Goal: Task Accomplishment & Management: Use online tool/utility

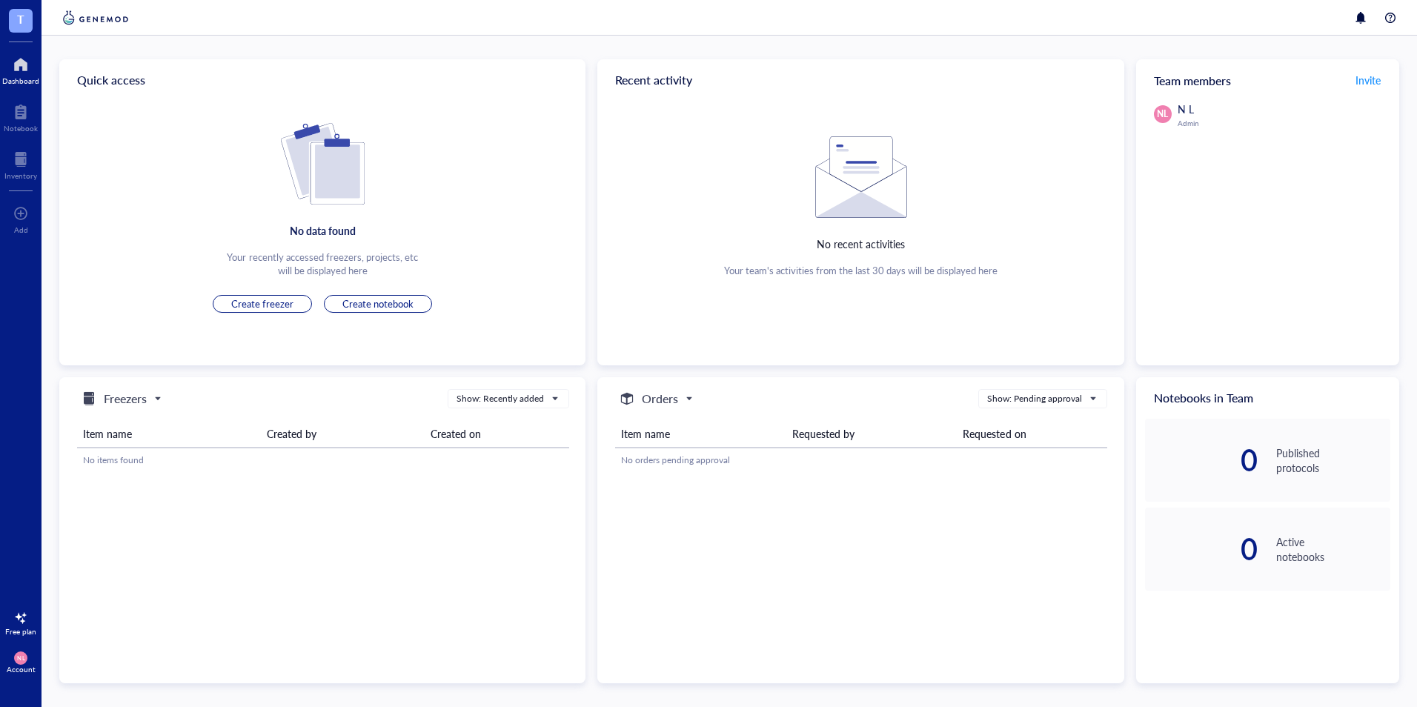
click at [16, 618] on div at bounding box center [21, 618] width 24 height 24
click at [371, 305] on span "Create notebook" at bounding box center [377, 303] width 71 height 13
click at [405, 299] on span "Create notebook" at bounding box center [377, 303] width 71 height 13
click at [21, 111] on div at bounding box center [21, 112] width 34 height 24
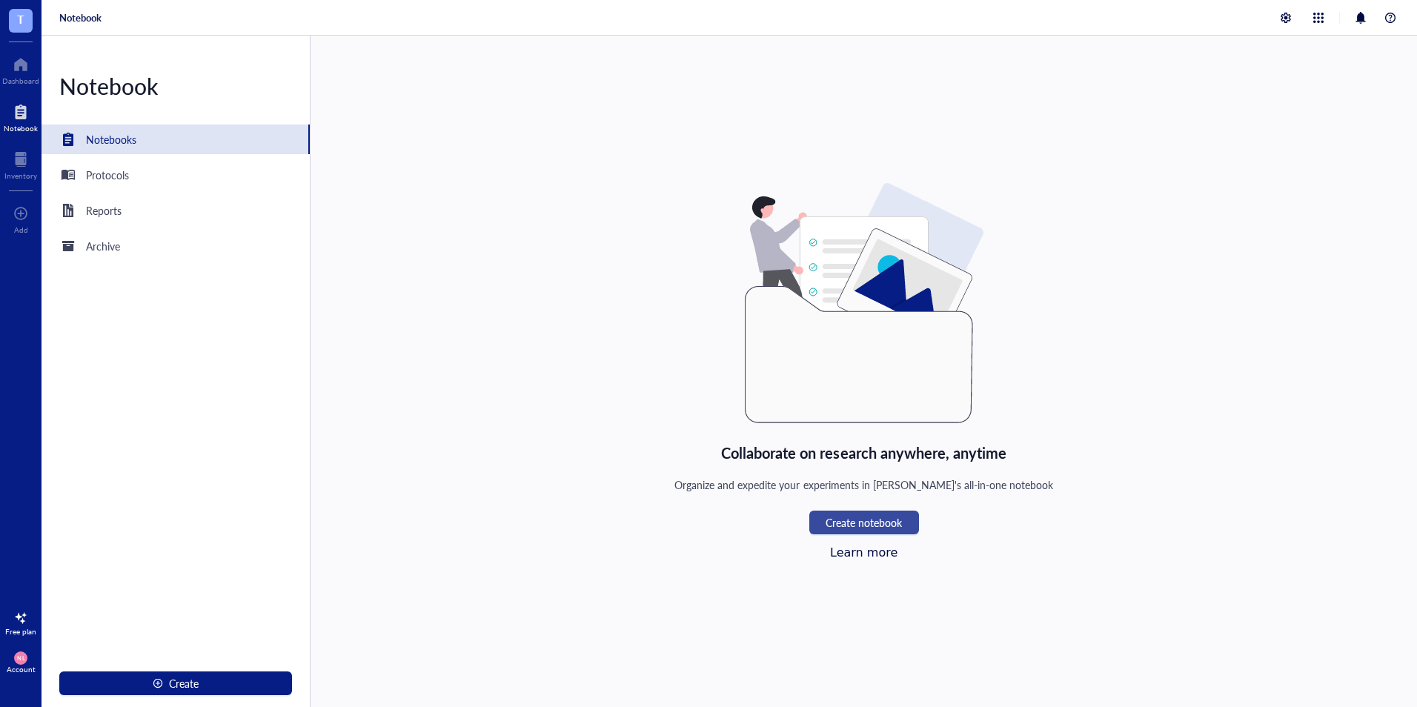
click at [872, 520] on span "Create notebook" at bounding box center [864, 523] width 76 height 12
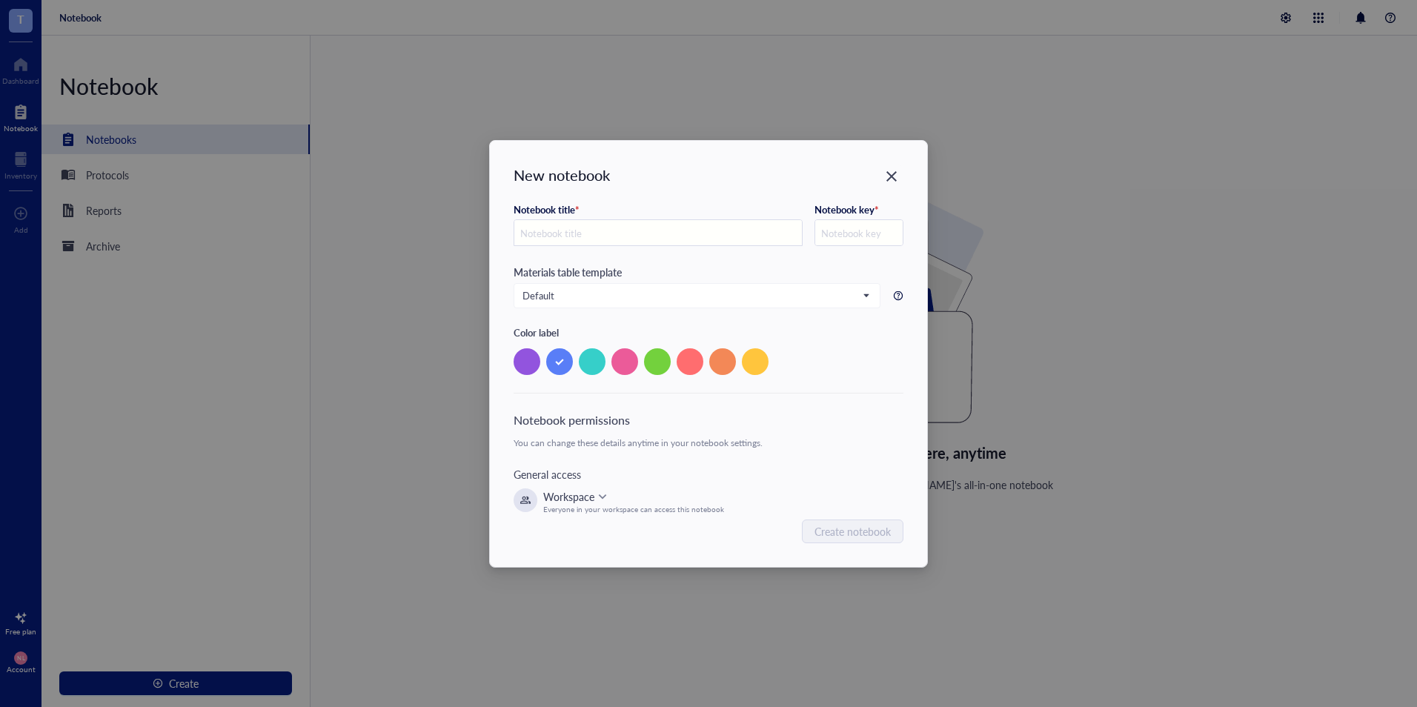
type input "T"
type input "Ts"
type input "TS"
type input "Tst"
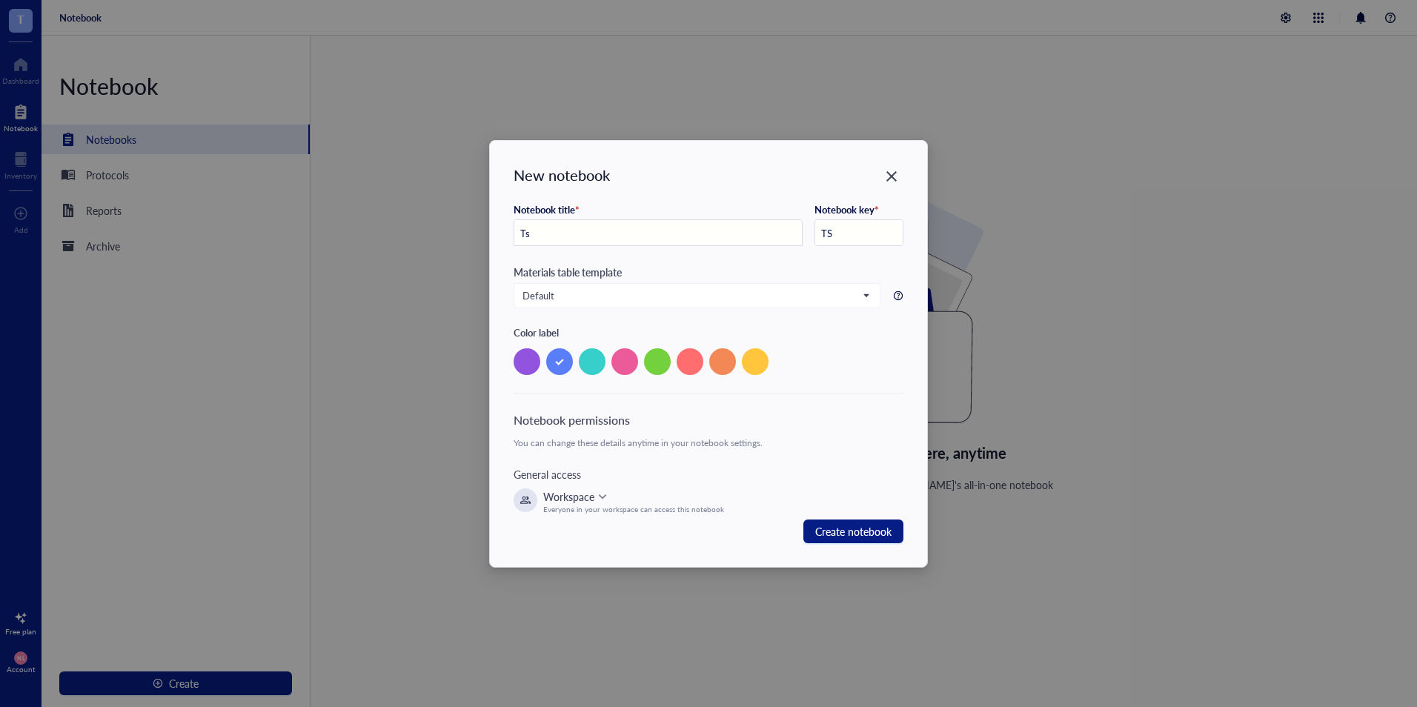
type input "TST"
type input "Ts"
type input "TS"
type input "T"
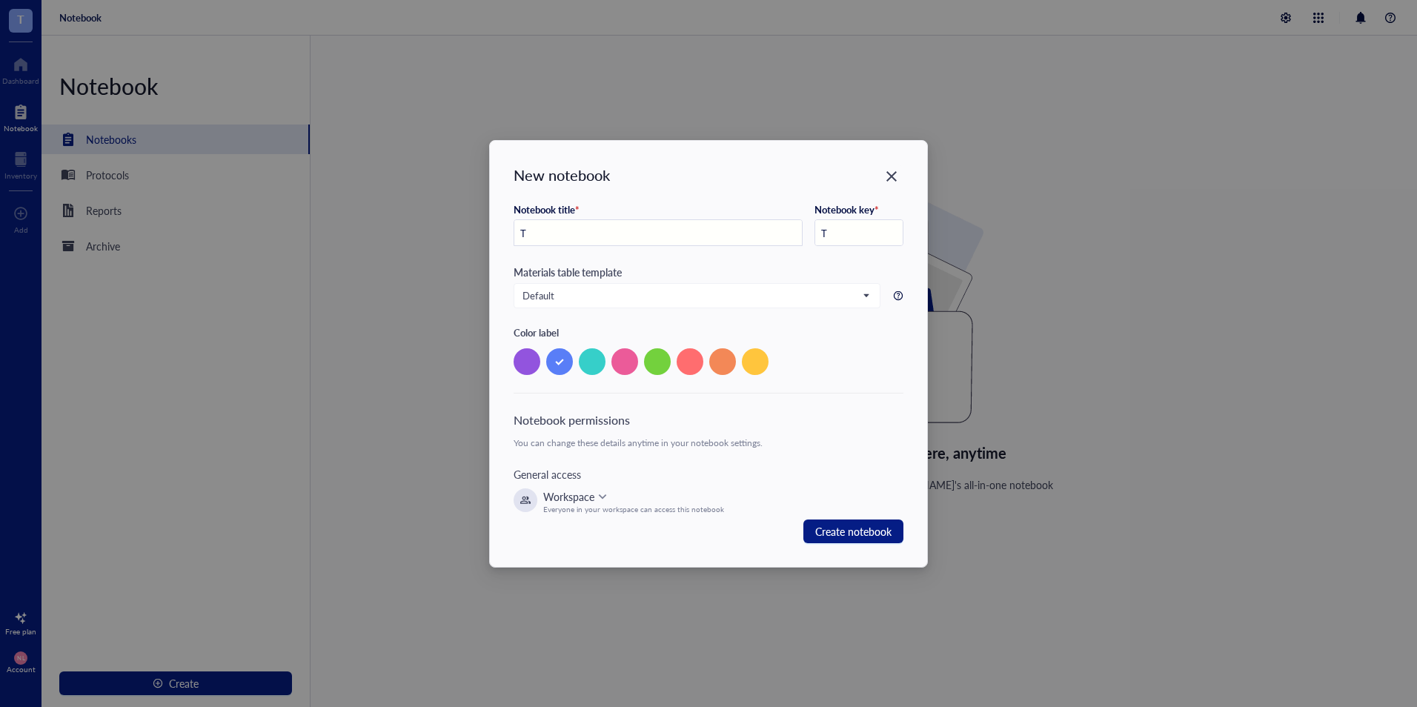
type input "Te"
type input "TE"
type input "Tes"
type input "TES"
click at [645, 289] on span "Default" at bounding box center [696, 295] width 346 height 13
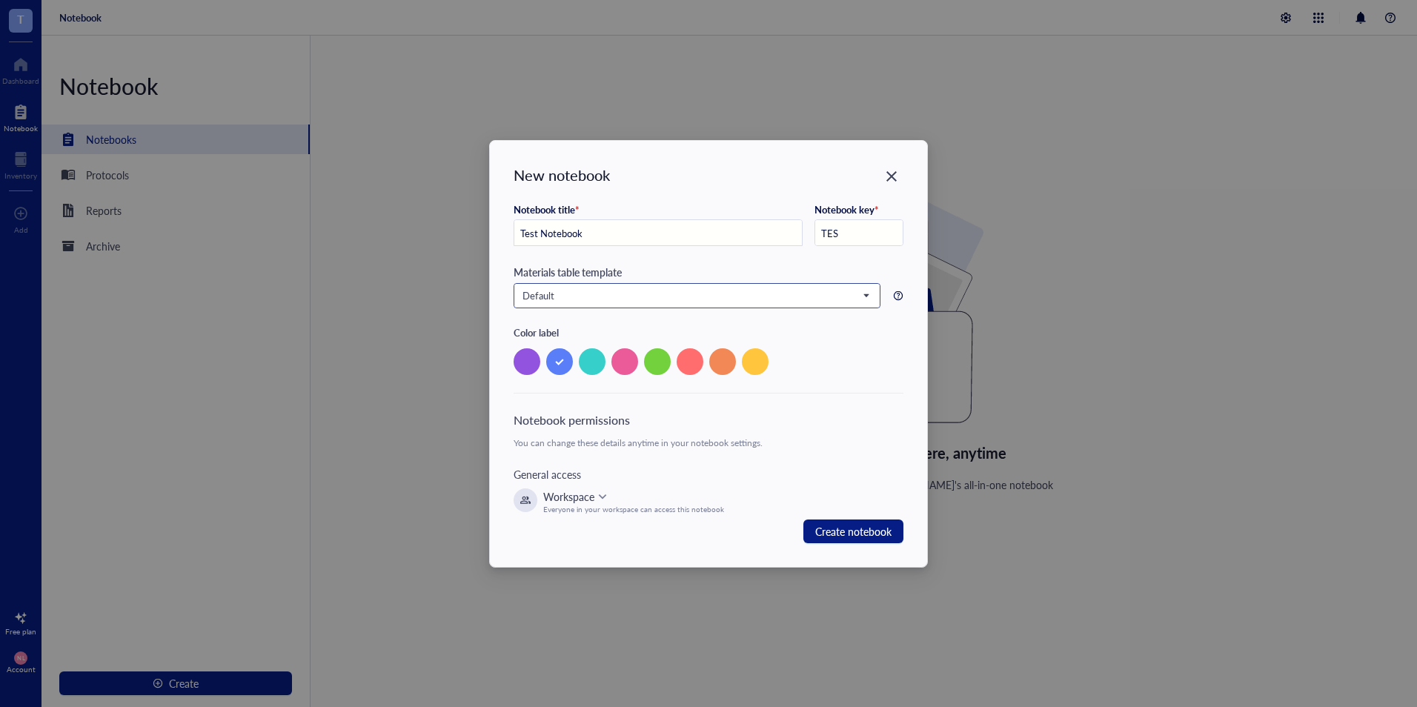
type input "Test Notebook"
click at [645, 289] on span "Default" at bounding box center [696, 295] width 346 height 13
click at [644, 345] on div "Add material template" at bounding box center [697, 344] width 348 height 13
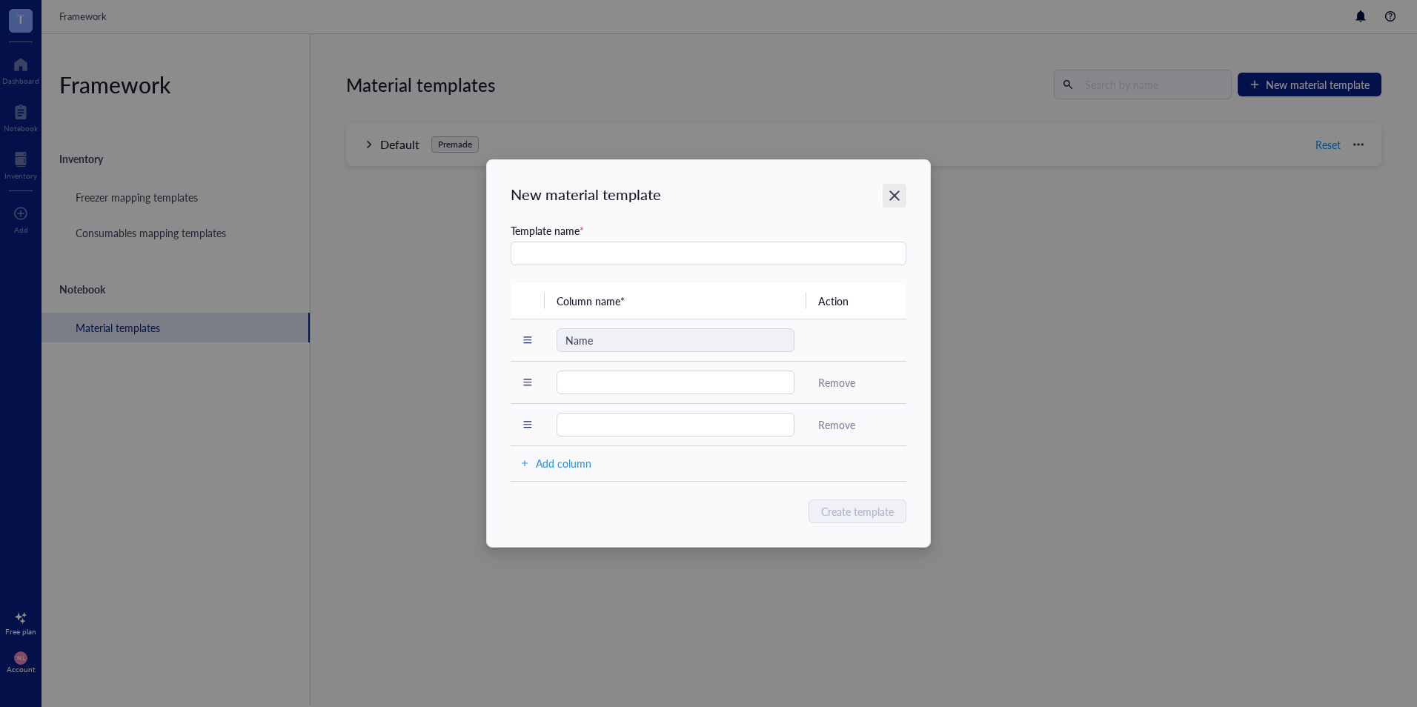
click at [895, 196] on icon "Close" at bounding box center [894, 195] width 10 height 10
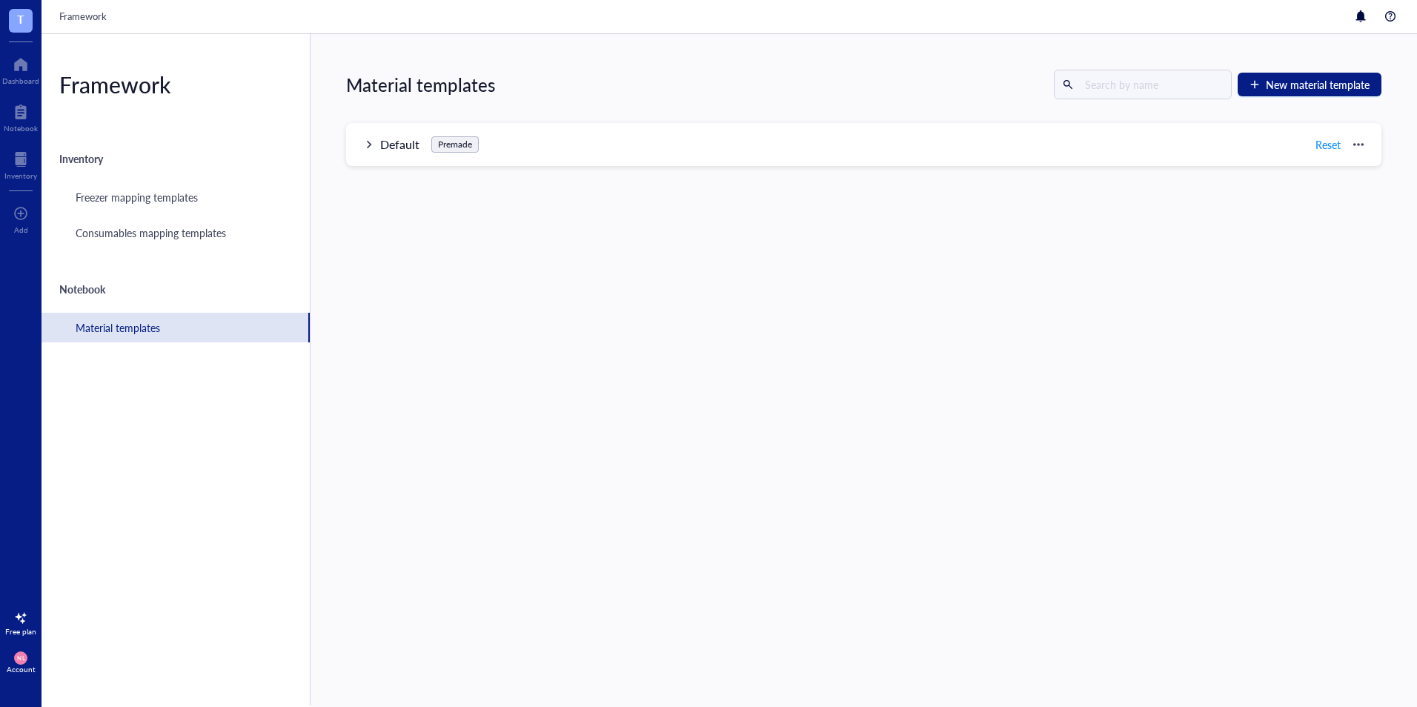
click at [377, 147] on div "Default Premade Reset" at bounding box center [863, 144] width 1035 height 43
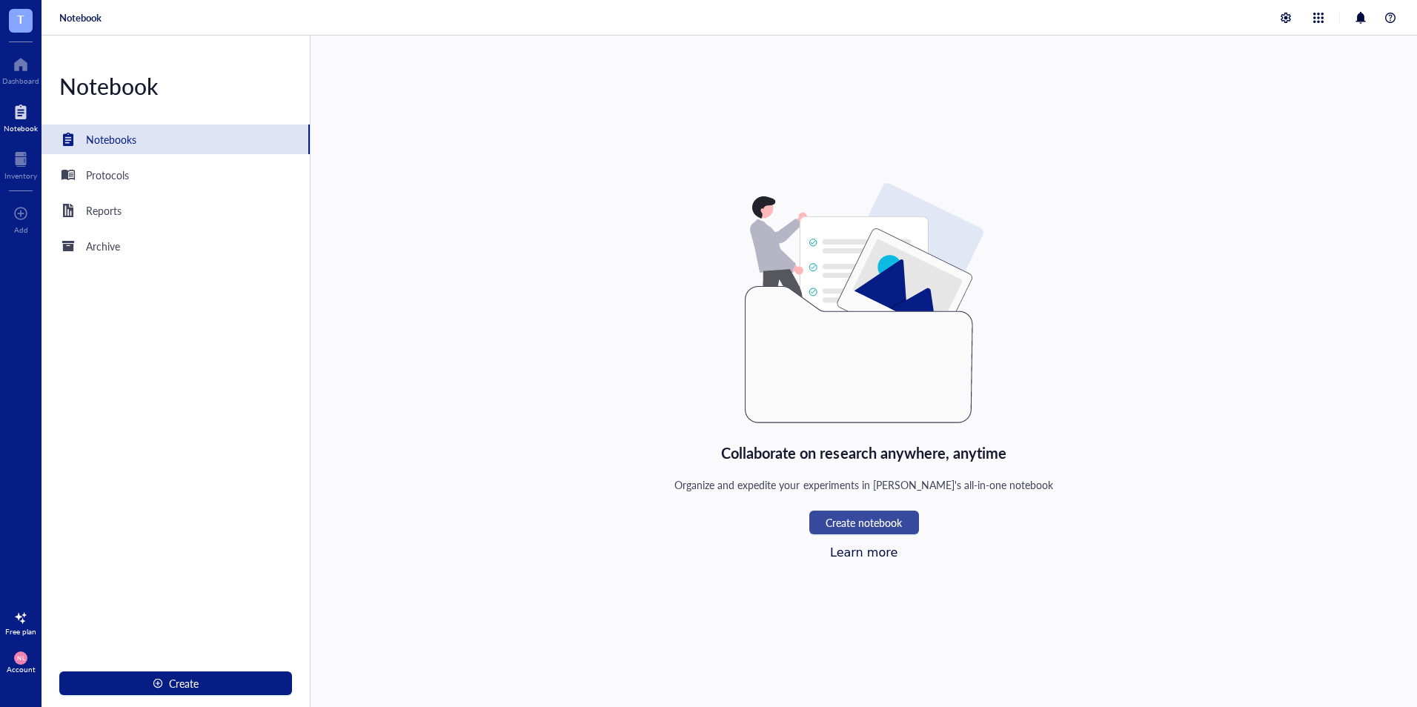
click at [872, 523] on span "Create notebook" at bounding box center [864, 523] width 76 height 12
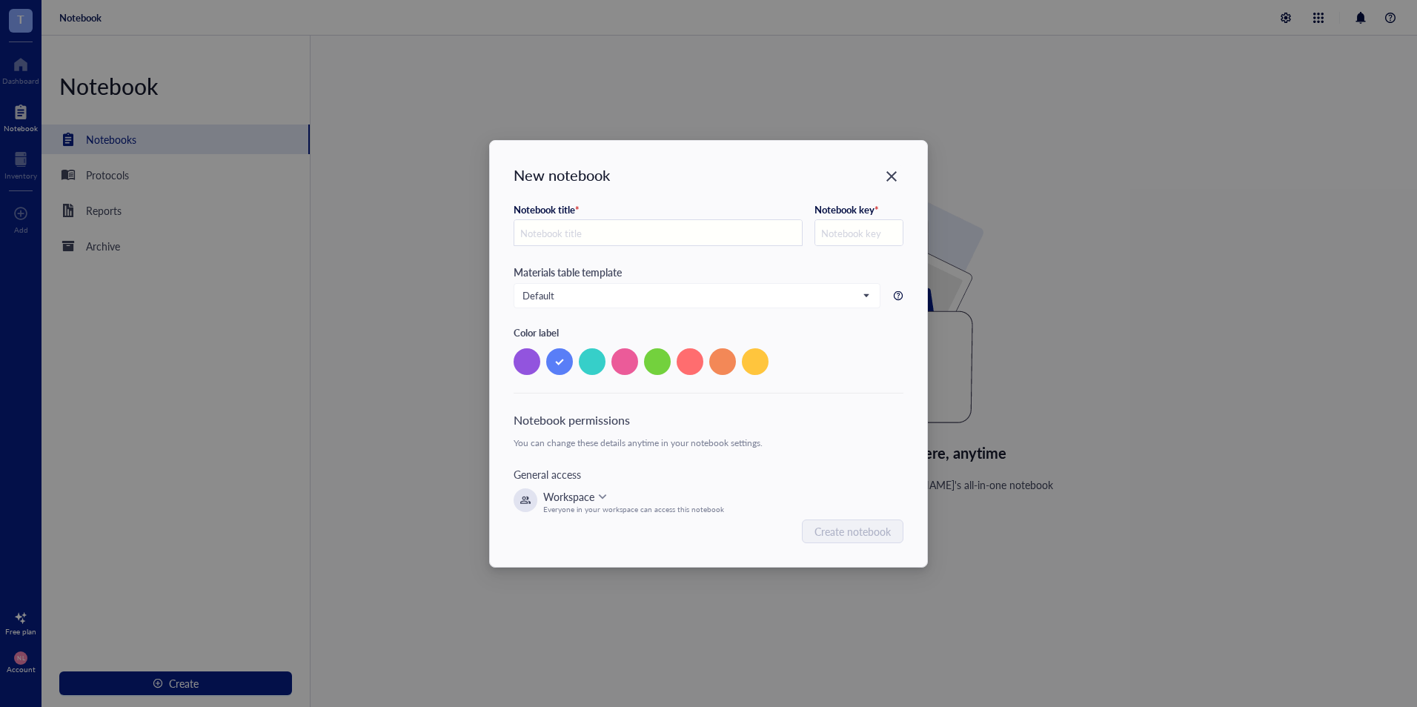
type input "T"
type input "Te"
type input "TE"
type input "Tes"
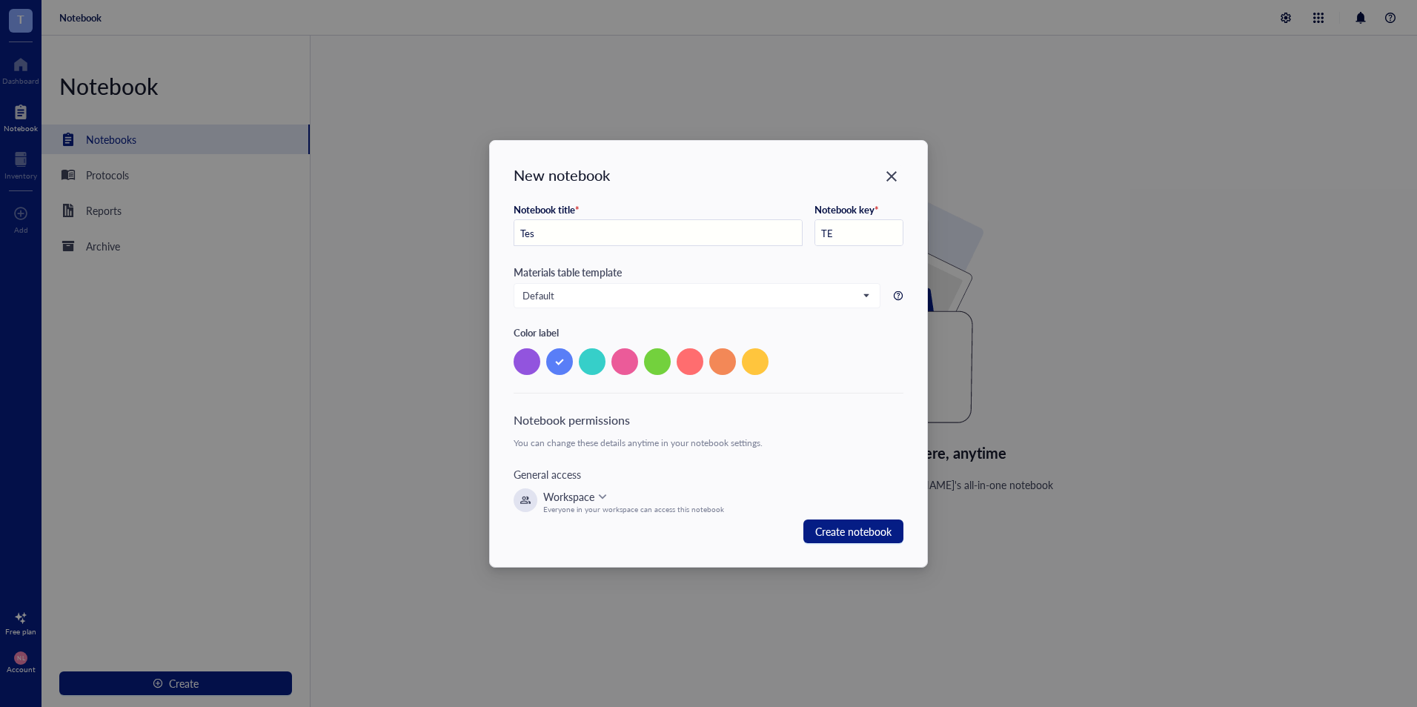
type input "TES"
type input "Test Notebook"
click at [838, 524] on span "Create notebook" at bounding box center [853, 532] width 76 height 18
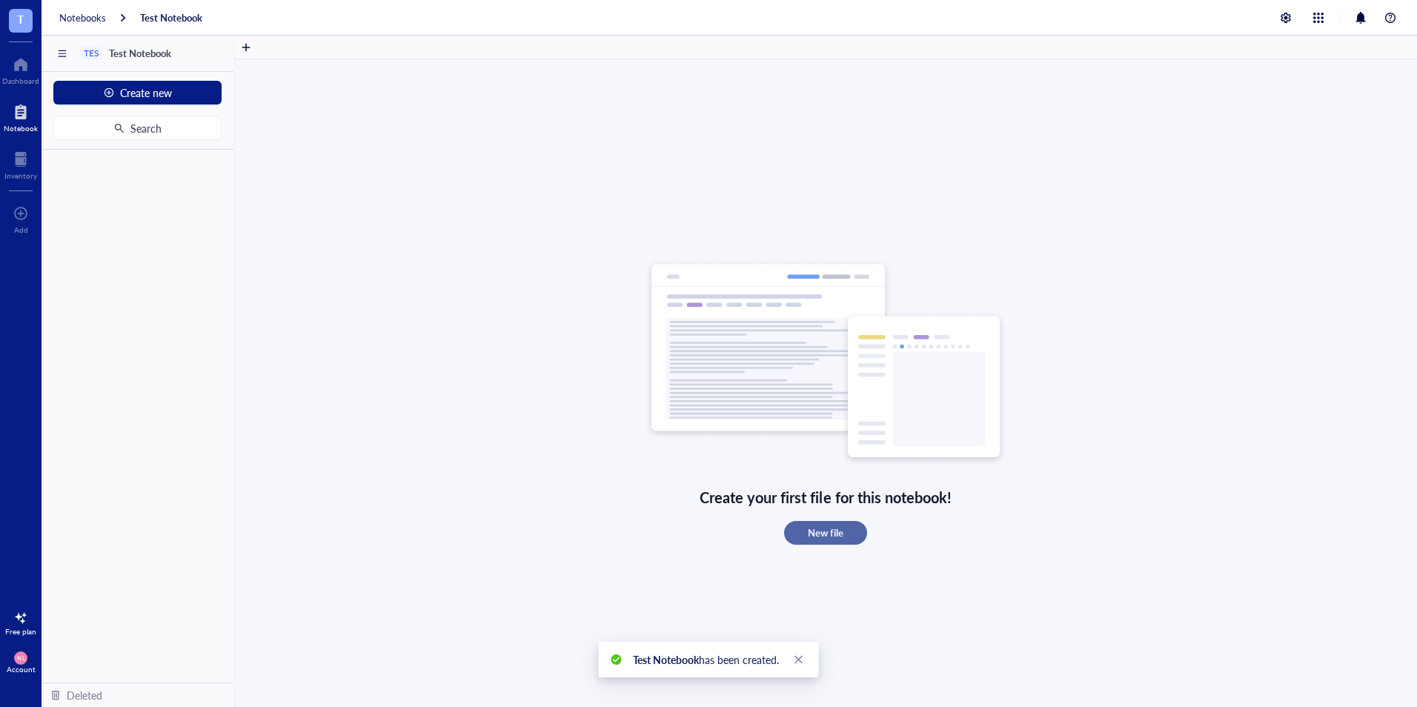
click at [818, 537] on span "New file" at bounding box center [826, 532] width 36 height 13
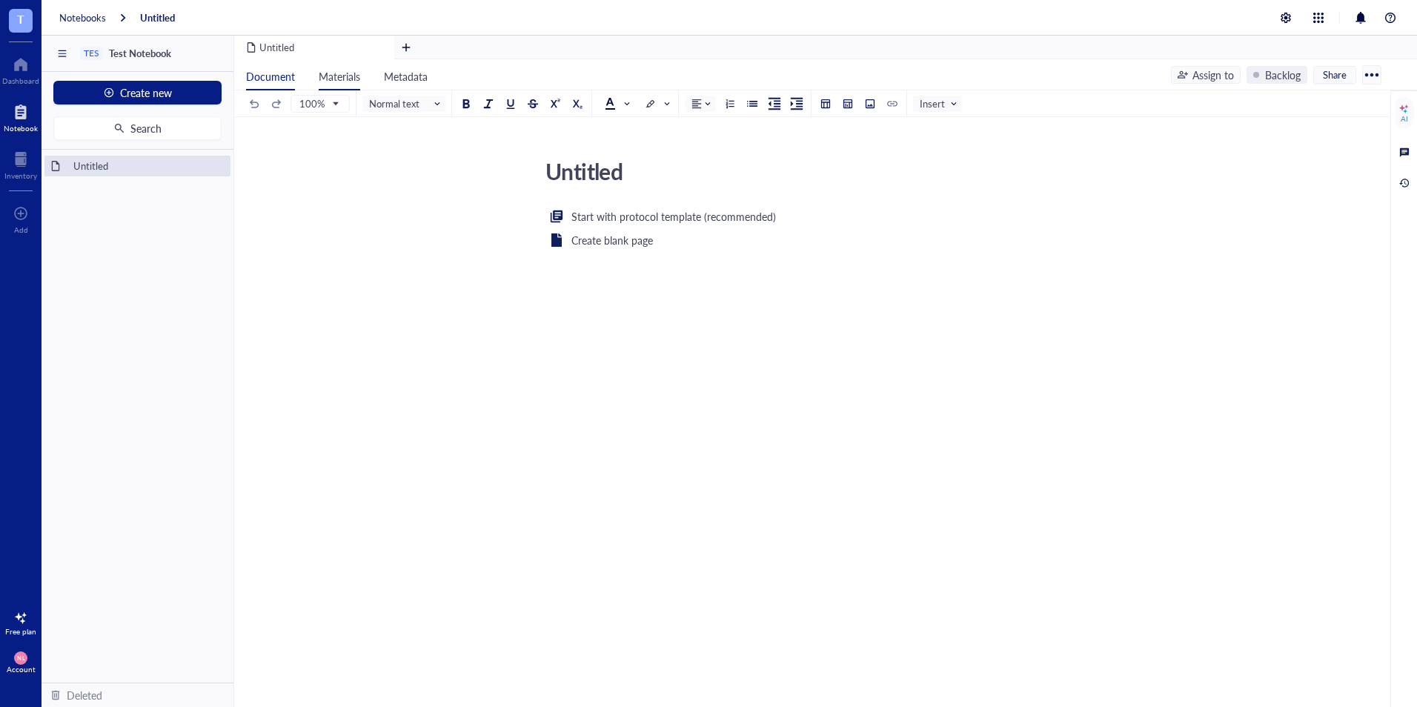
click at [335, 82] on span "Materials" at bounding box center [340, 76] width 42 height 15
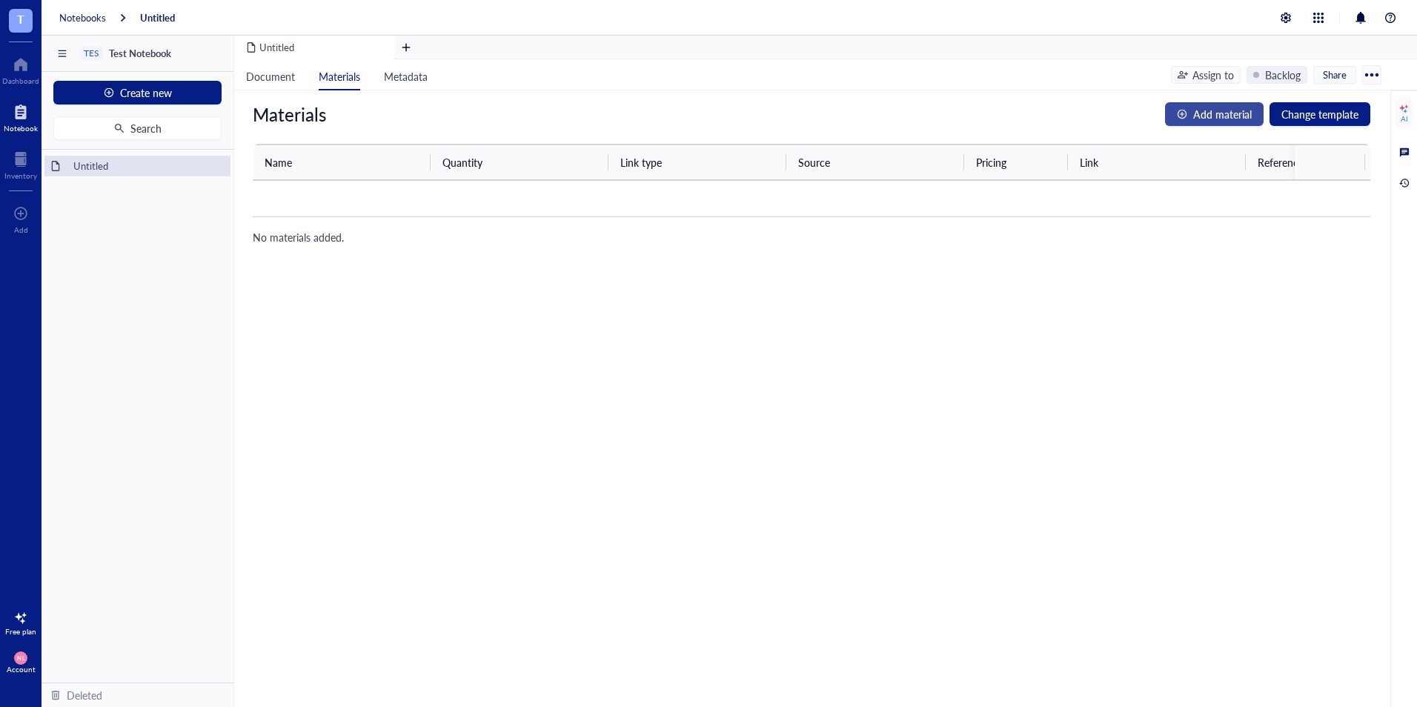
click at [1230, 121] on span "Add material" at bounding box center [1222, 114] width 59 height 16
type input "Reagente 1"
type input "10"
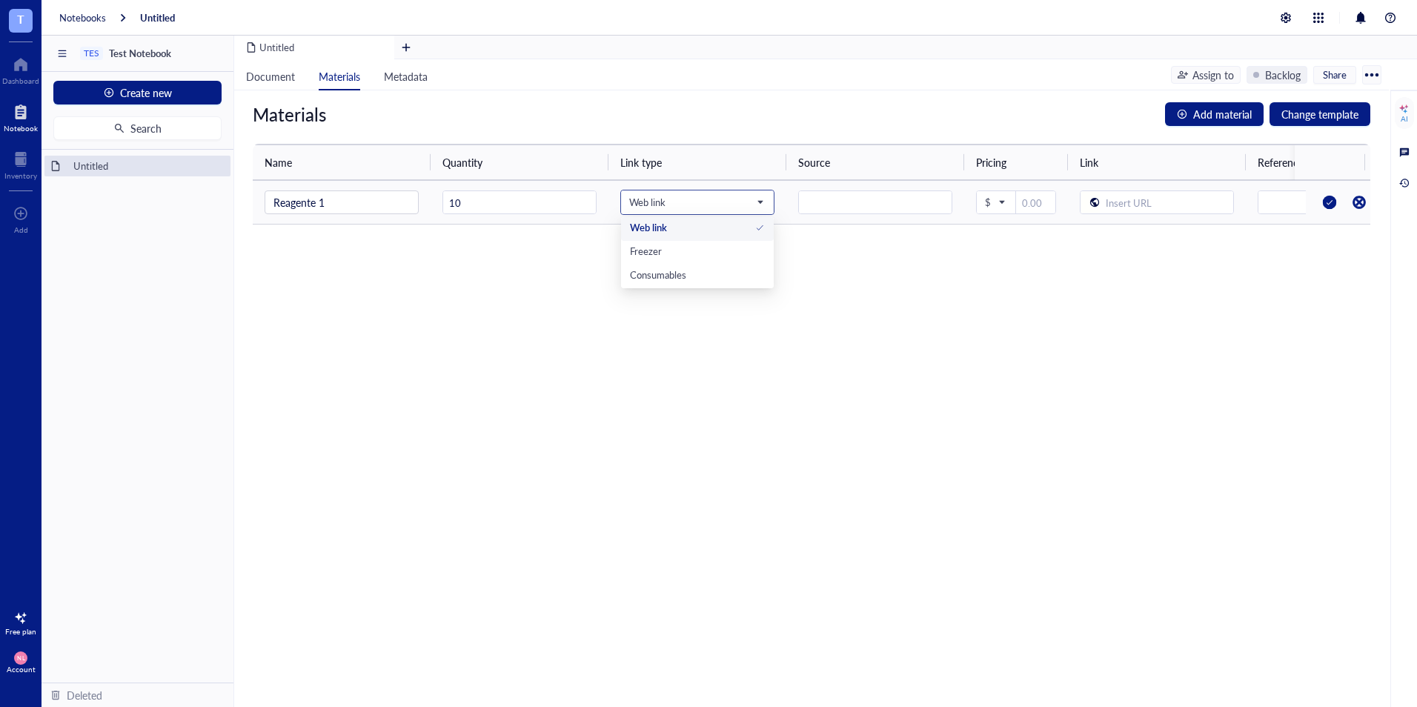
click at [754, 202] on span "Web link" at bounding box center [695, 202] width 133 height 13
click at [705, 268] on div "Consumables" at bounding box center [697, 277] width 153 height 24
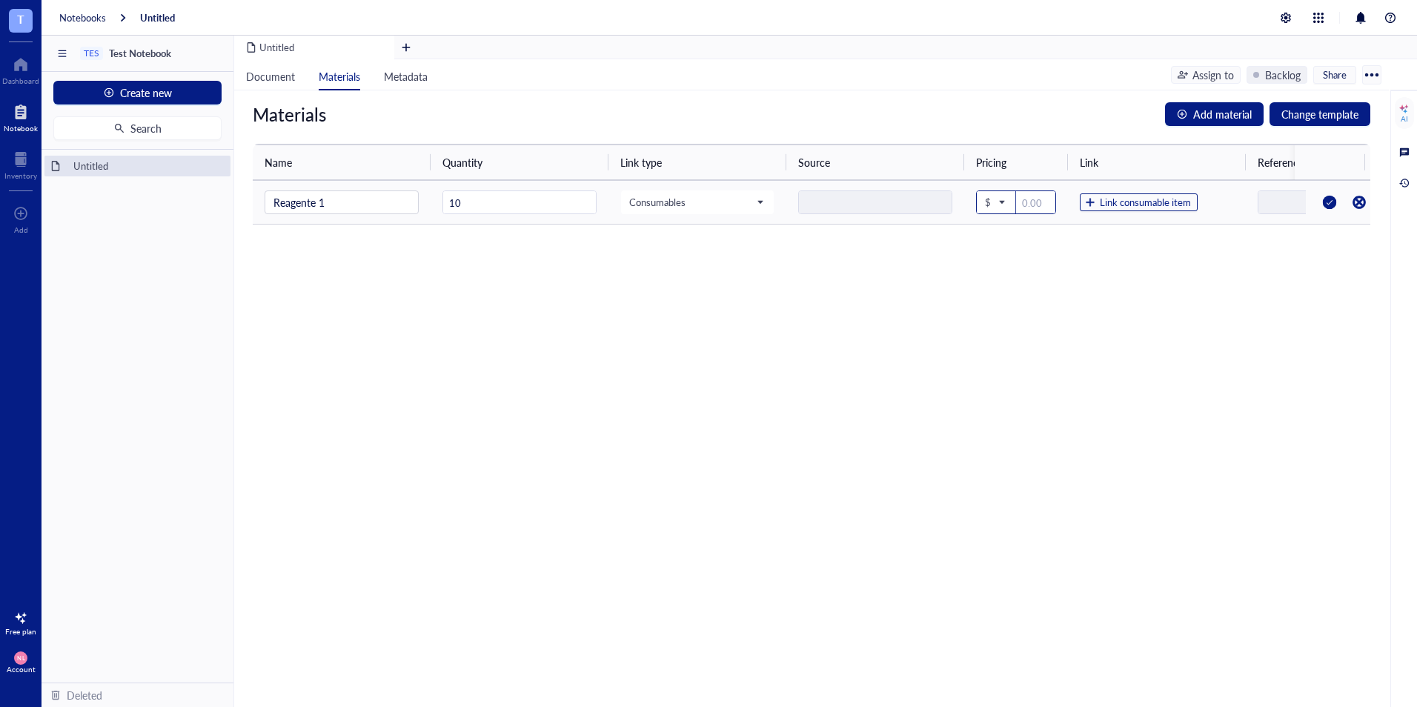
click at [995, 199] on span "$" at bounding box center [994, 202] width 19 height 13
click at [1009, 264] on div "€ EUR" at bounding box center [1003, 264] width 27 height 13
click at [1036, 201] on input "number" at bounding box center [1035, 203] width 39 height 24
type input "15"
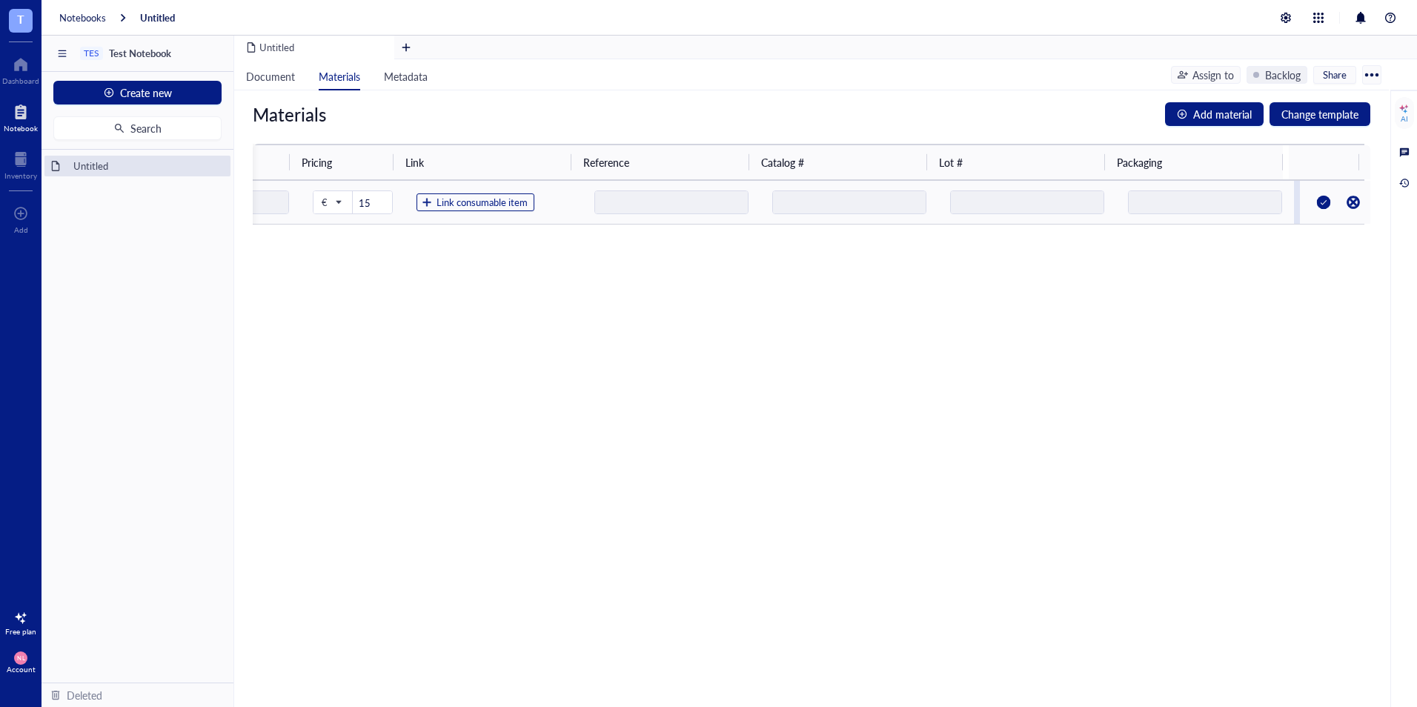
click at [1151, 199] on div at bounding box center [1205, 202] width 154 height 24
drag, startPoint x: 1151, startPoint y: 199, endPoint x: 1126, endPoint y: 202, distance: 25.5
click at [1149, 200] on div at bounding box center [1205, 202] width 154 height 24
click at [502, 201] on span "Link consumable item" at bounding box center [482, 202] width 91 height 13
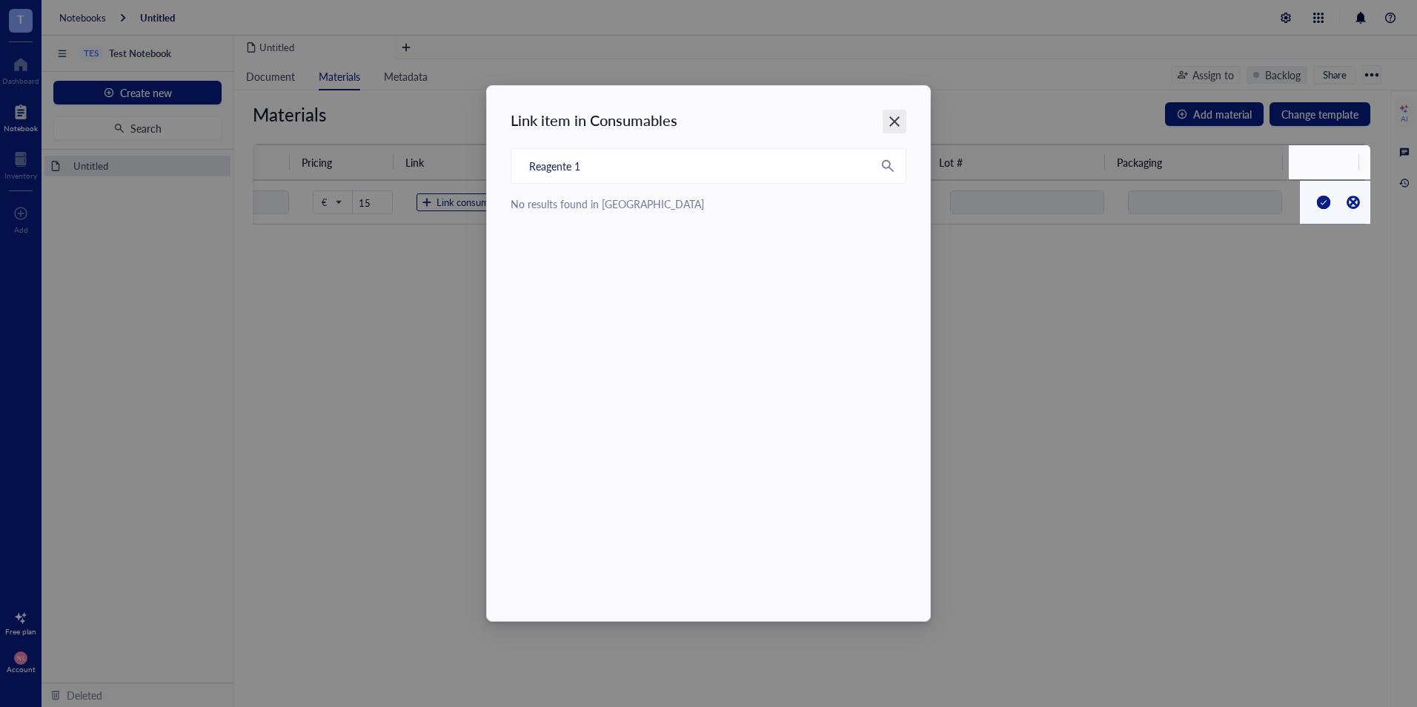
click at [901, 121] on icon "Close" at bounding box center [895, 122] width 14 height 14
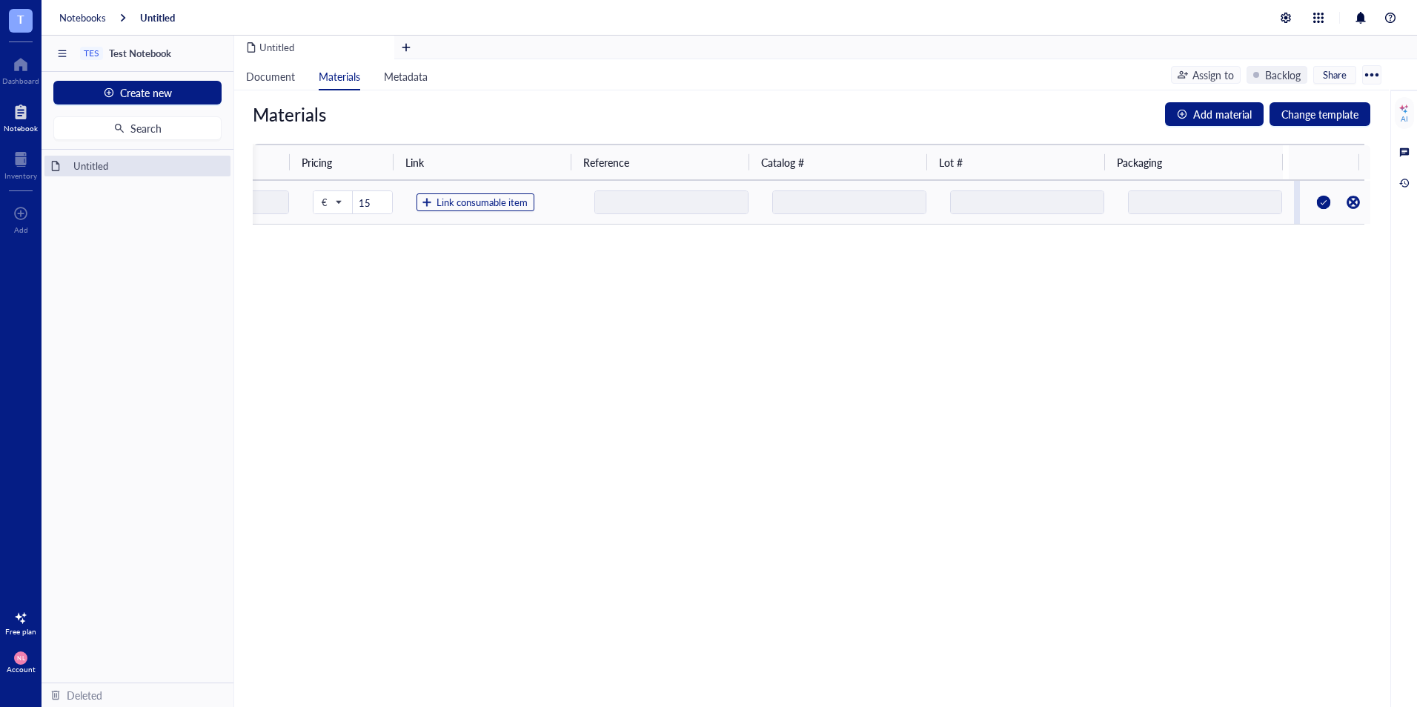
click at [1316, 202] on div at bounding box center [1324, 202] width 24 height 24
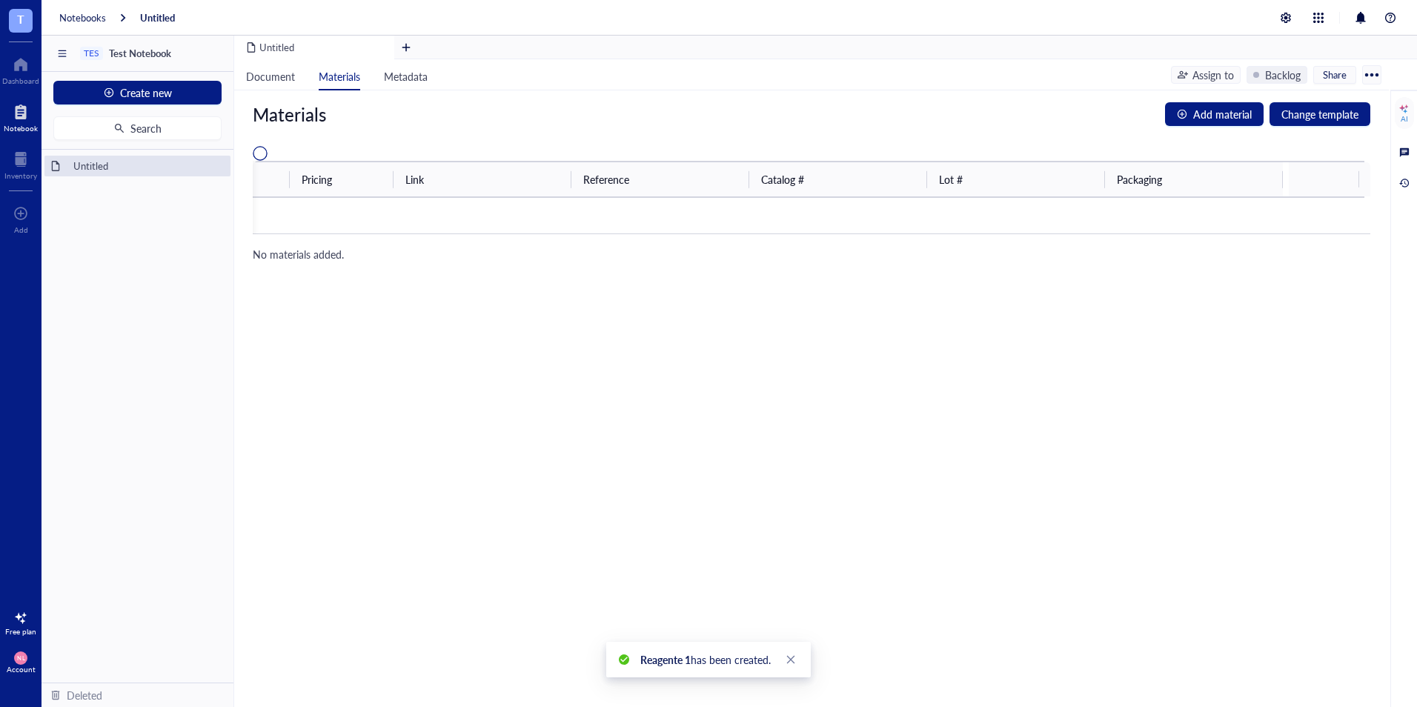
scroll to position [0, 657]
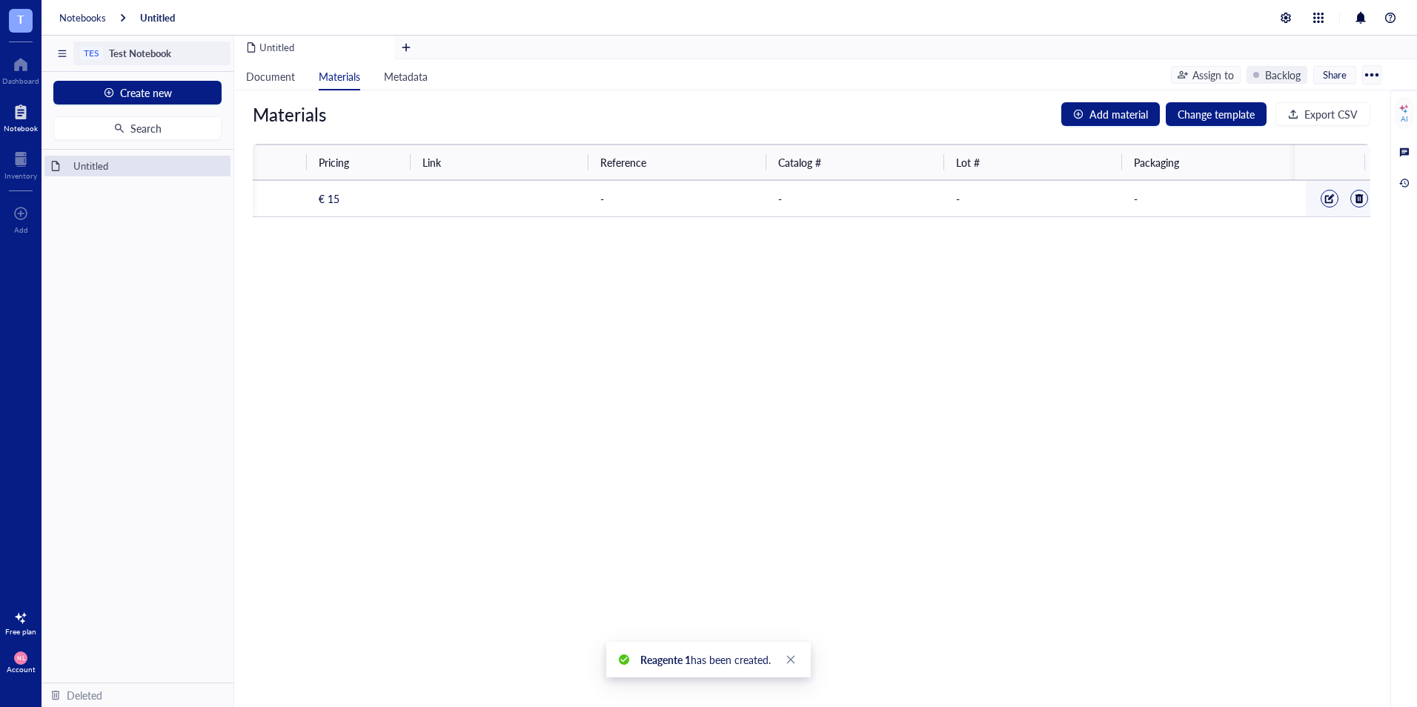
click at [95, 48] on div "TES" at bounding box center [92, 53] width 16 height 10
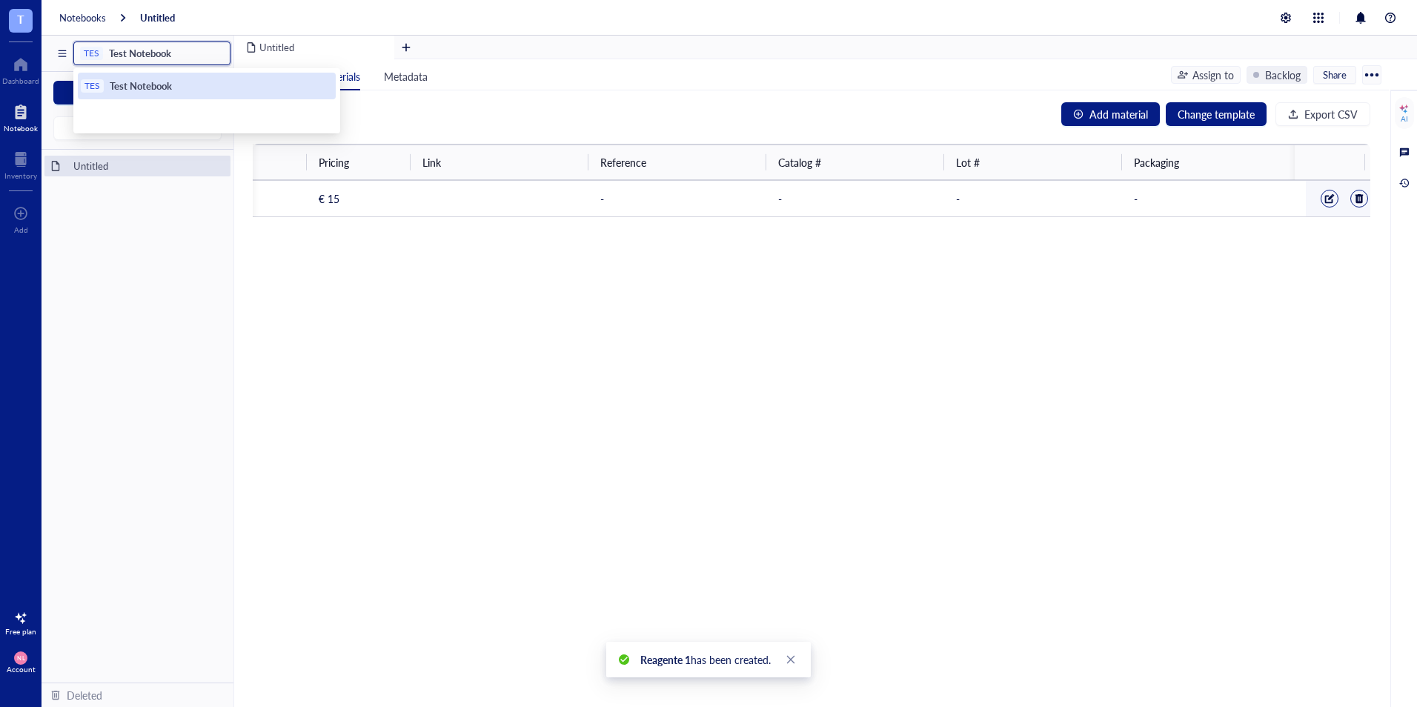
click at [131, 79] on div "TES Test Notebook" at bounding box center [207, 86] width 258 height 27
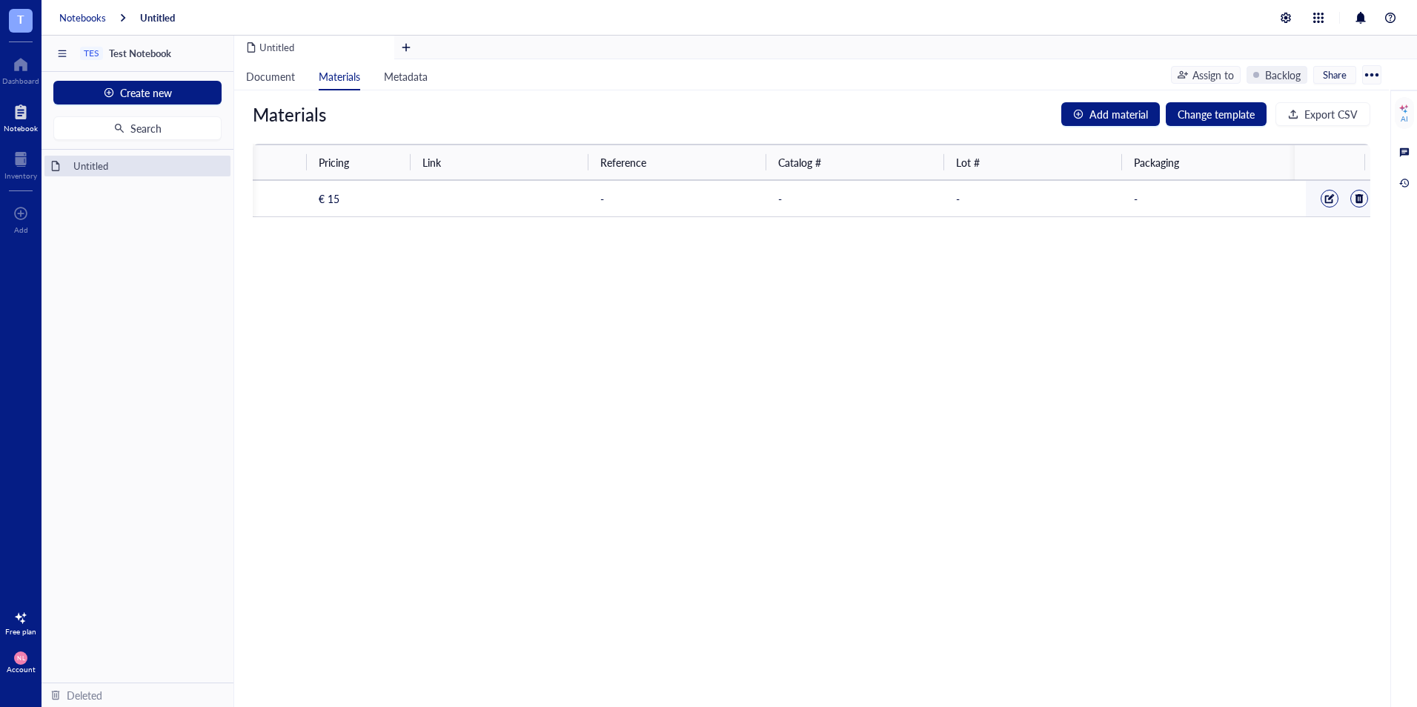
click at [99, 13] on div "Notebooks" at bounding box center [82, 17] width 47 height 13
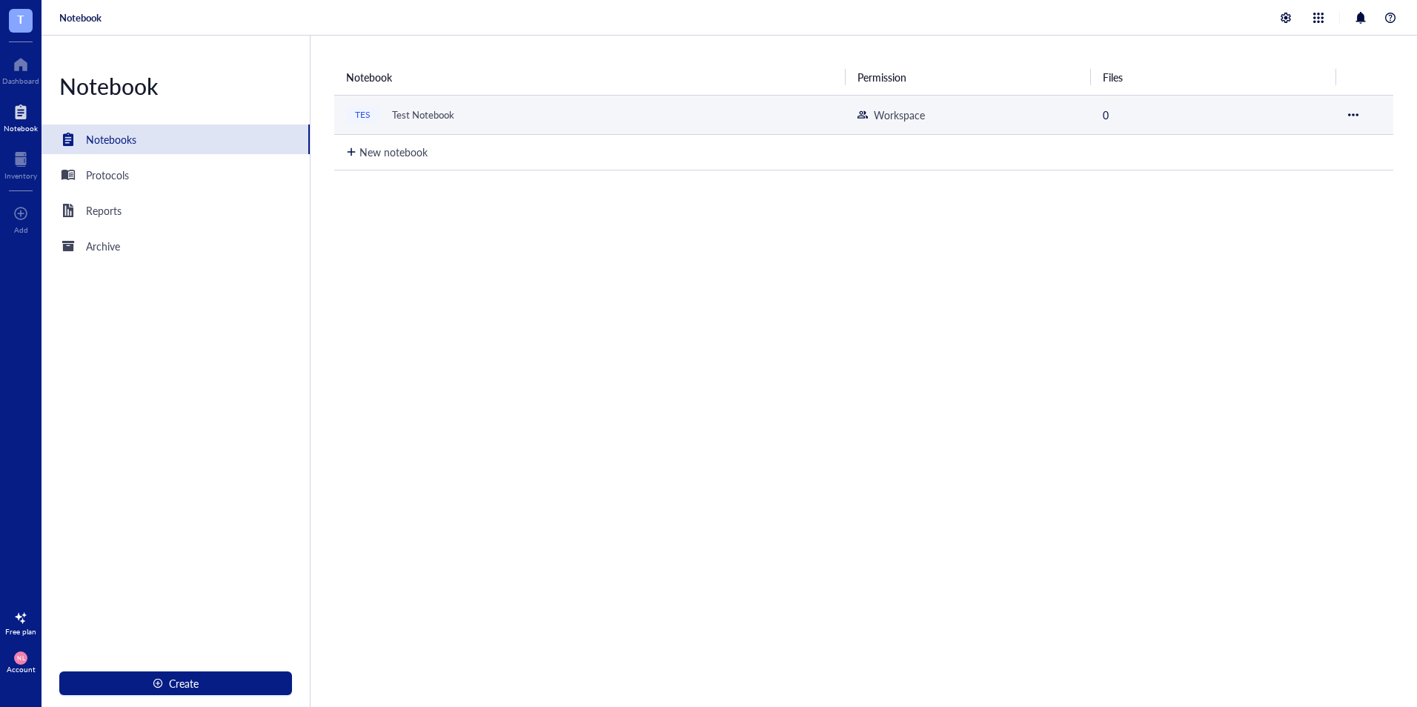
click at [408, 115] on div "Test Notebook" at bounding box center [423, 115] width 76 height 21
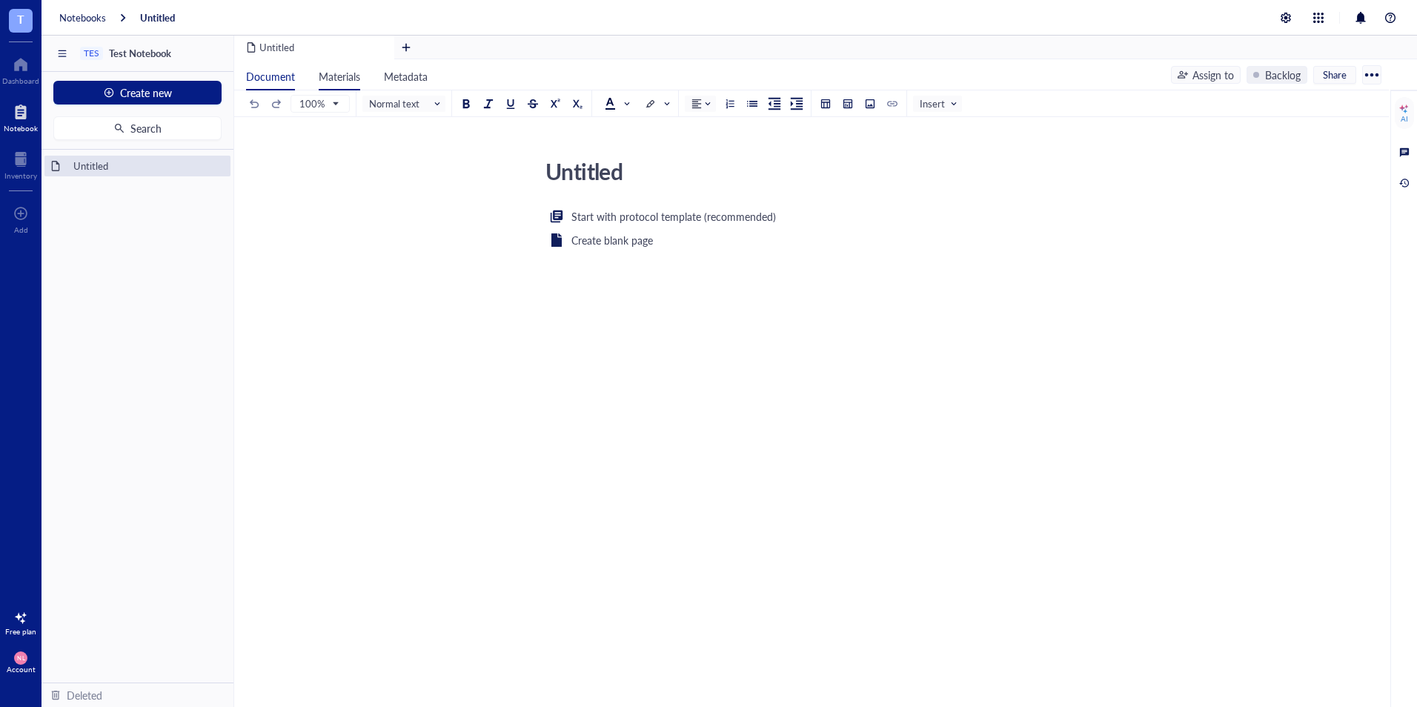
click at [332, 73] on span "Materials" at bounding box center [340, 76] width 42 height 15
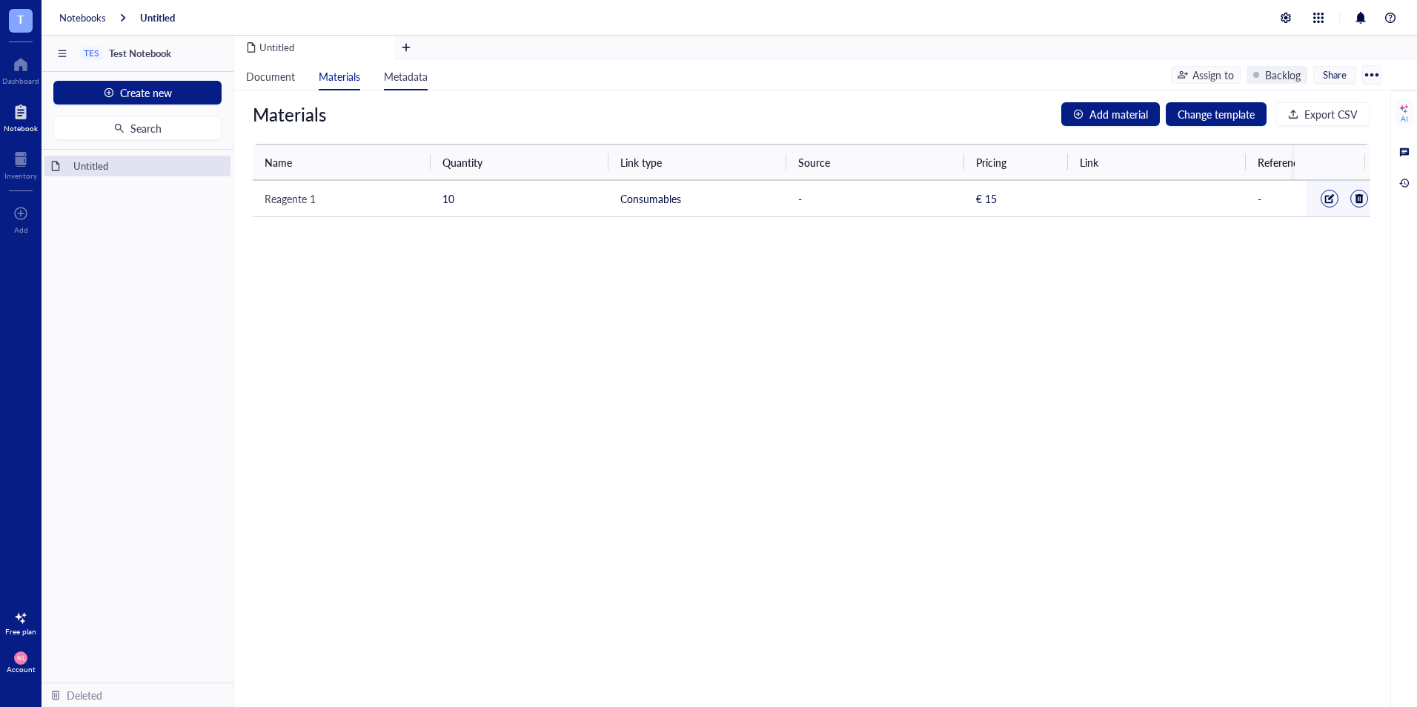
click at [405, 70] on span "Metadata" at bounding box center [406, 76] width 44 height 15
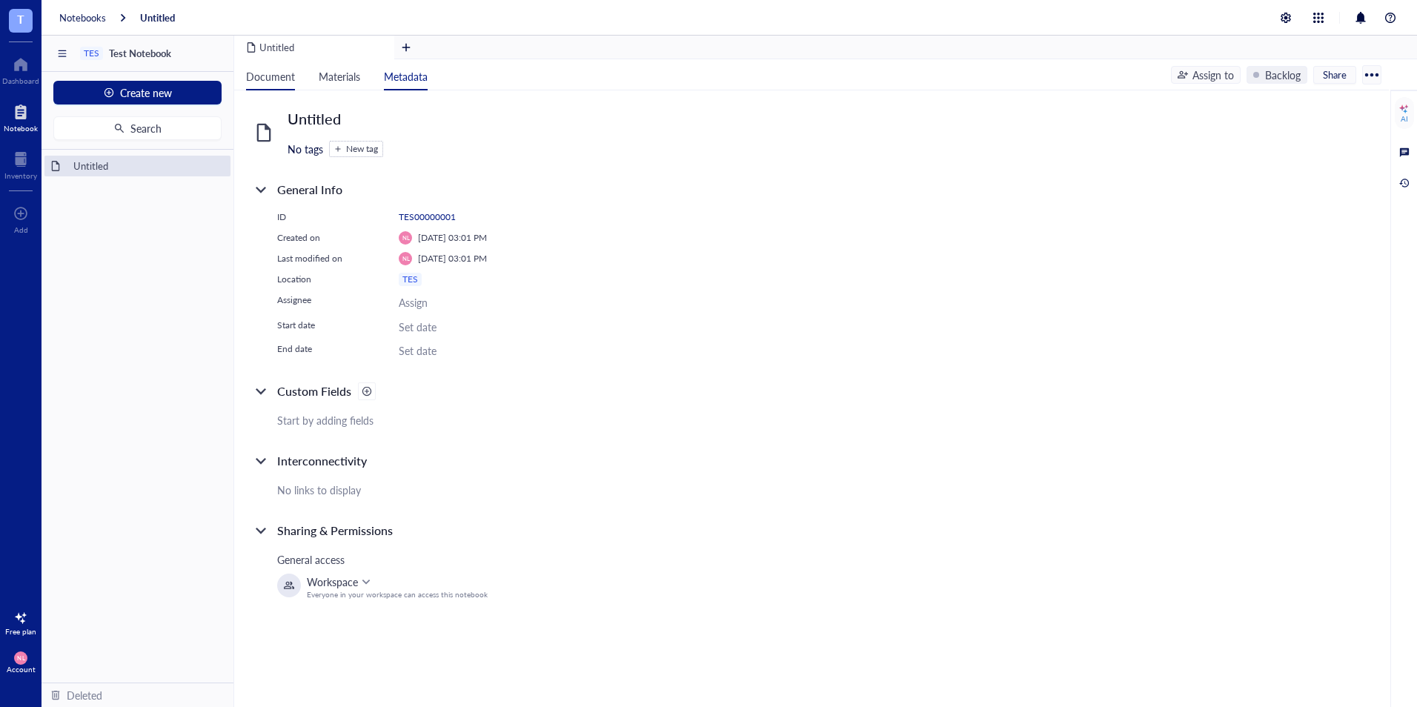
click at [266, 78] on span "Document" at bounding box center [270, 76] width 49 height 15
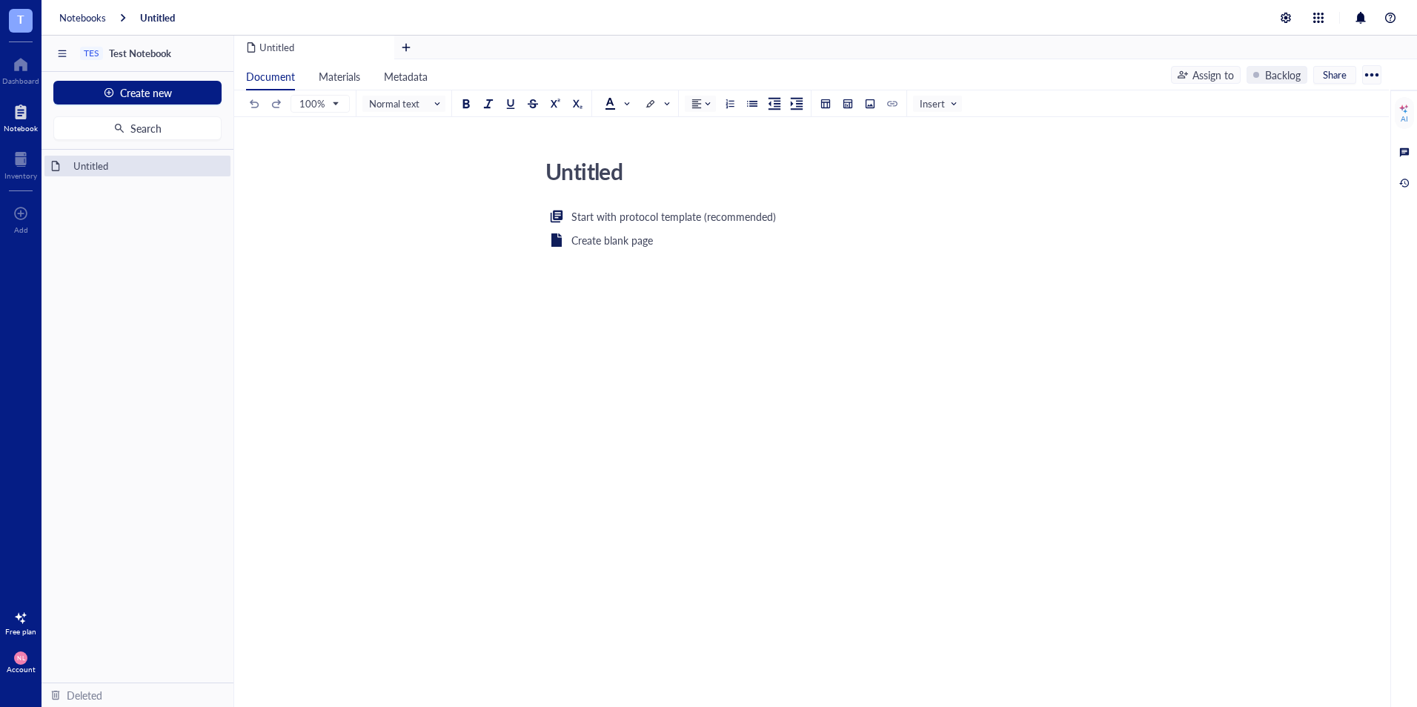
click at [61, 53] on div at bounding box center [61, 54] width 23 height 24
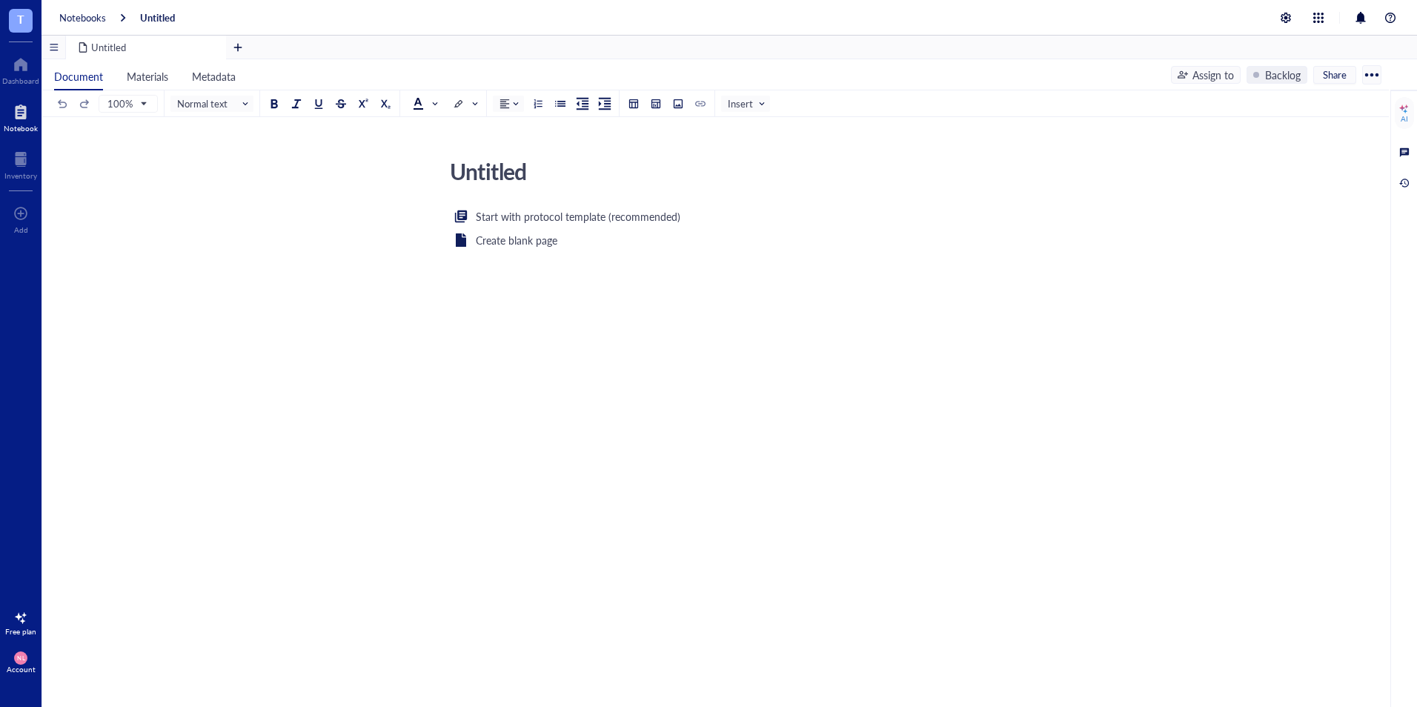
click at [61, 53] on div at bounding box center [53, 47] width 23 height 23
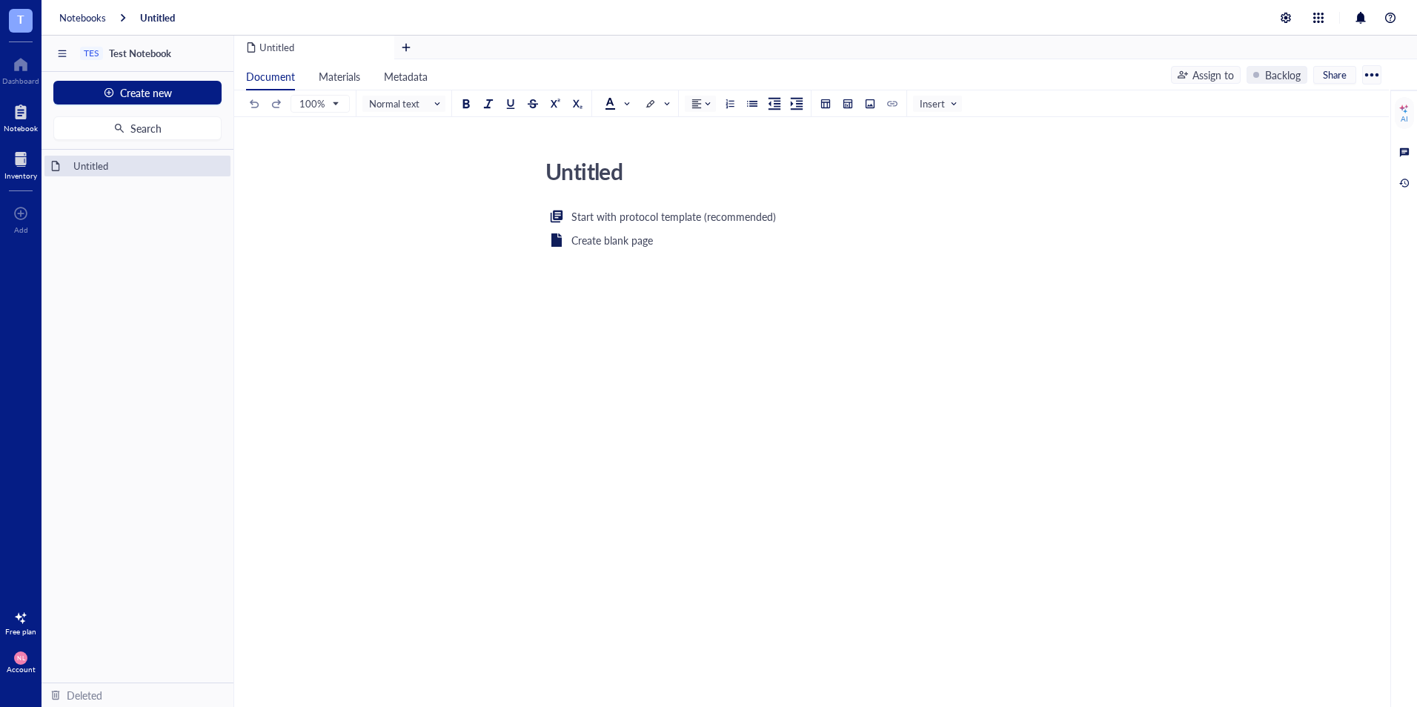
click at [28, 159] on div at bounding box center [20, 159] width 33 height 24
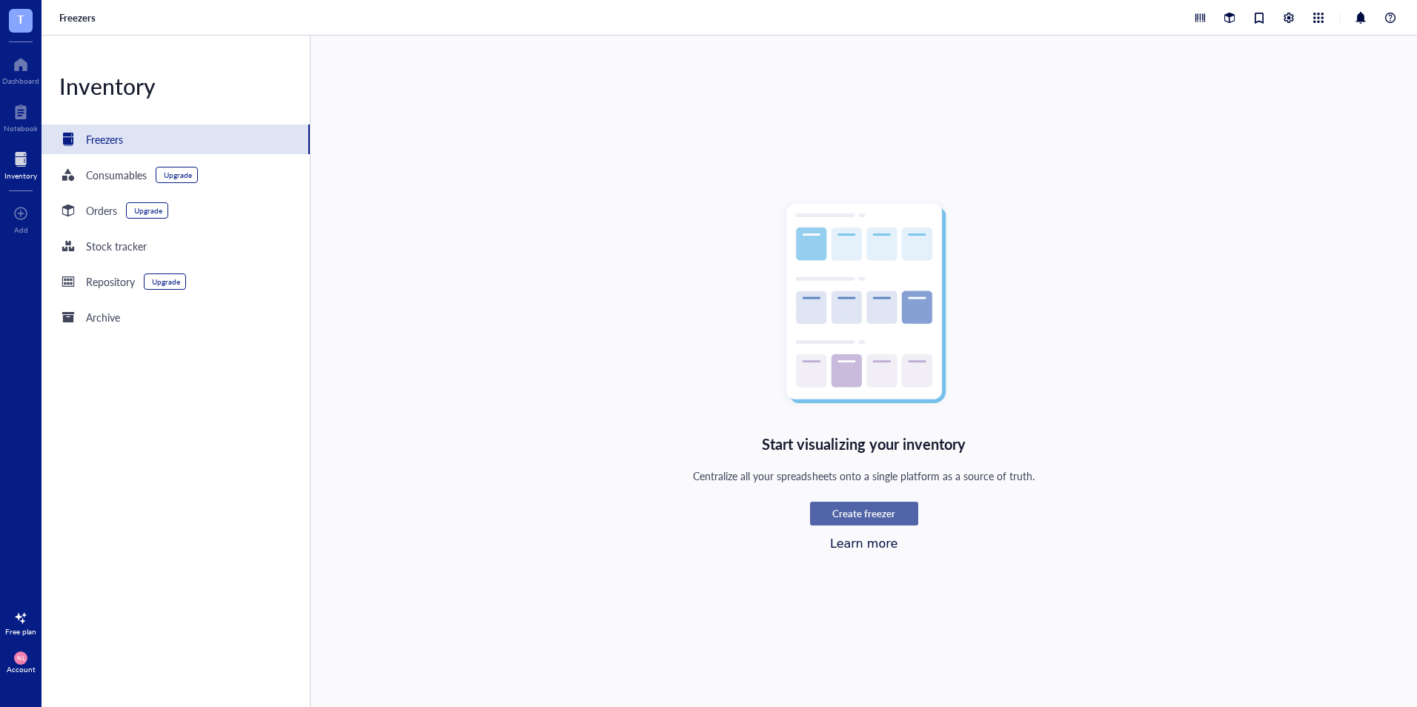
click at [882, 519] on span "Create freezer" at bounding box center [863, 513] width 63 height 13
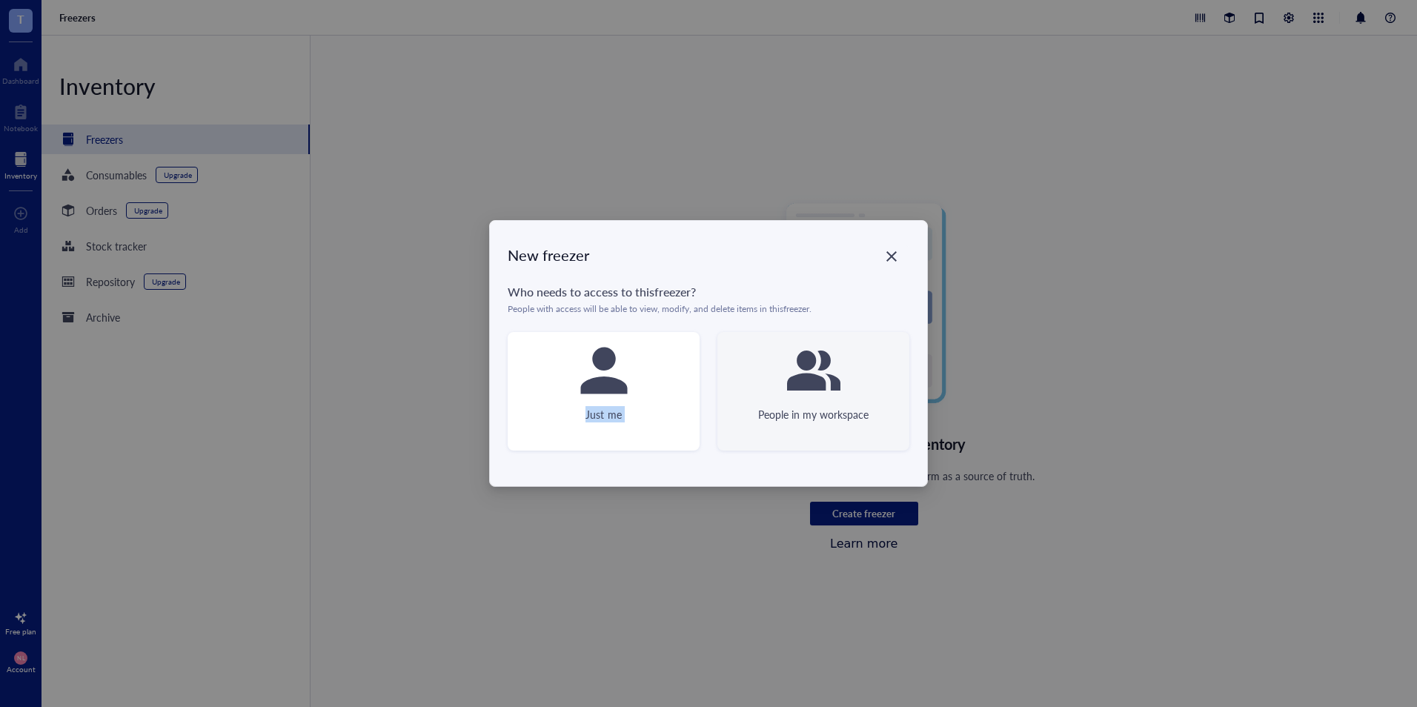
drag, startPoint x: 607, startPoint y: 366, endPoint x: 811, endPoint y: 398, distance: 206.3
click at [811, 398] on div "Just me People in my workspace" at bounding box center [709, 391] width 402 height 119
click at [815, 397] on icon at bounding box center [813, 370] width 53 height 53
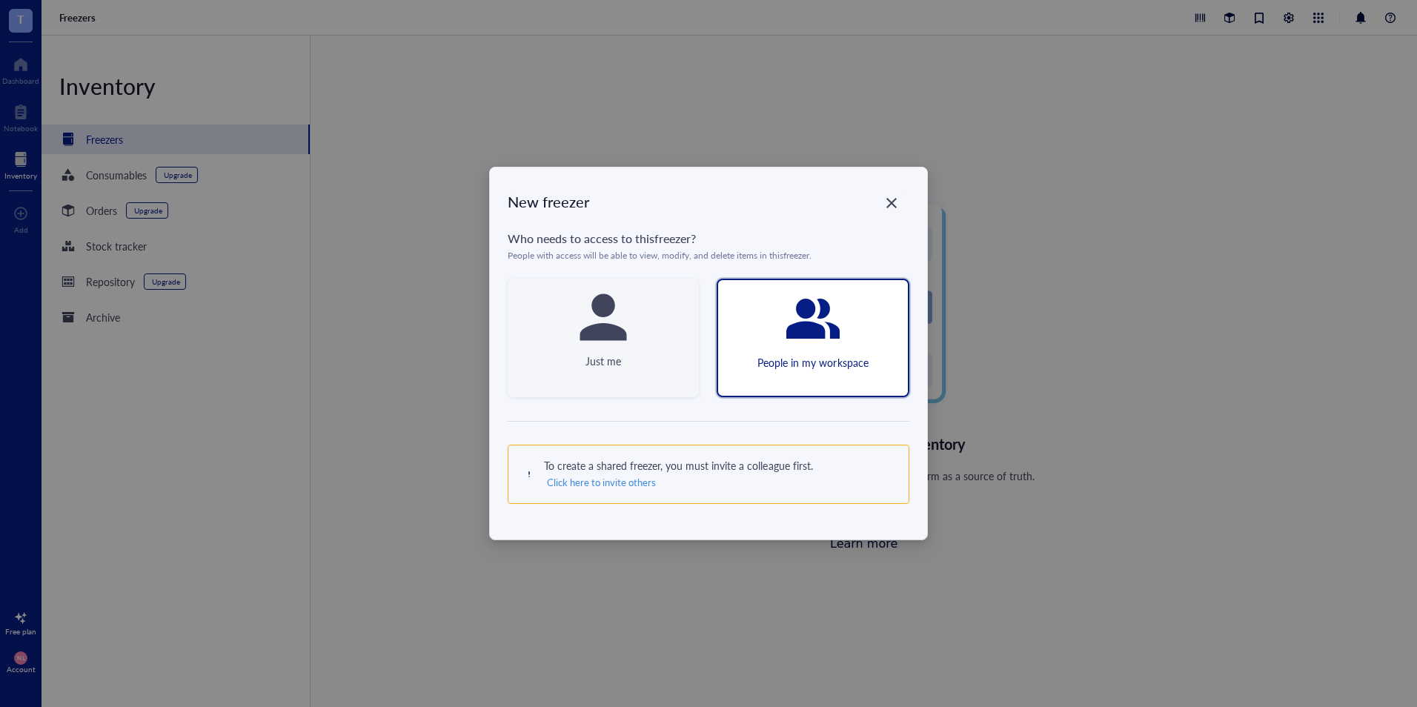
click at [570, 342] on div "Just me" at bounding box center [603, 338] width 191 height 119
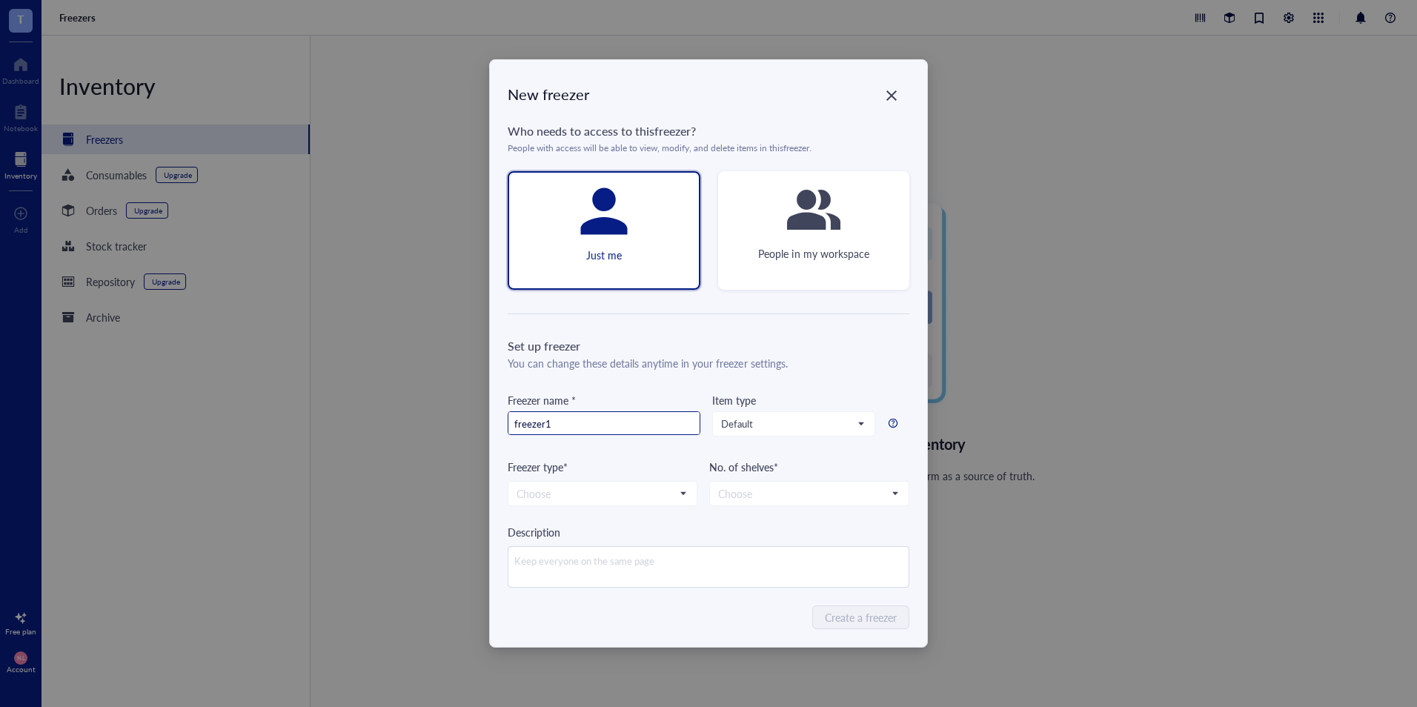
type input "freezer1"
click at [681, 495] on span at bounding box center [603, 494] width 172 height 22
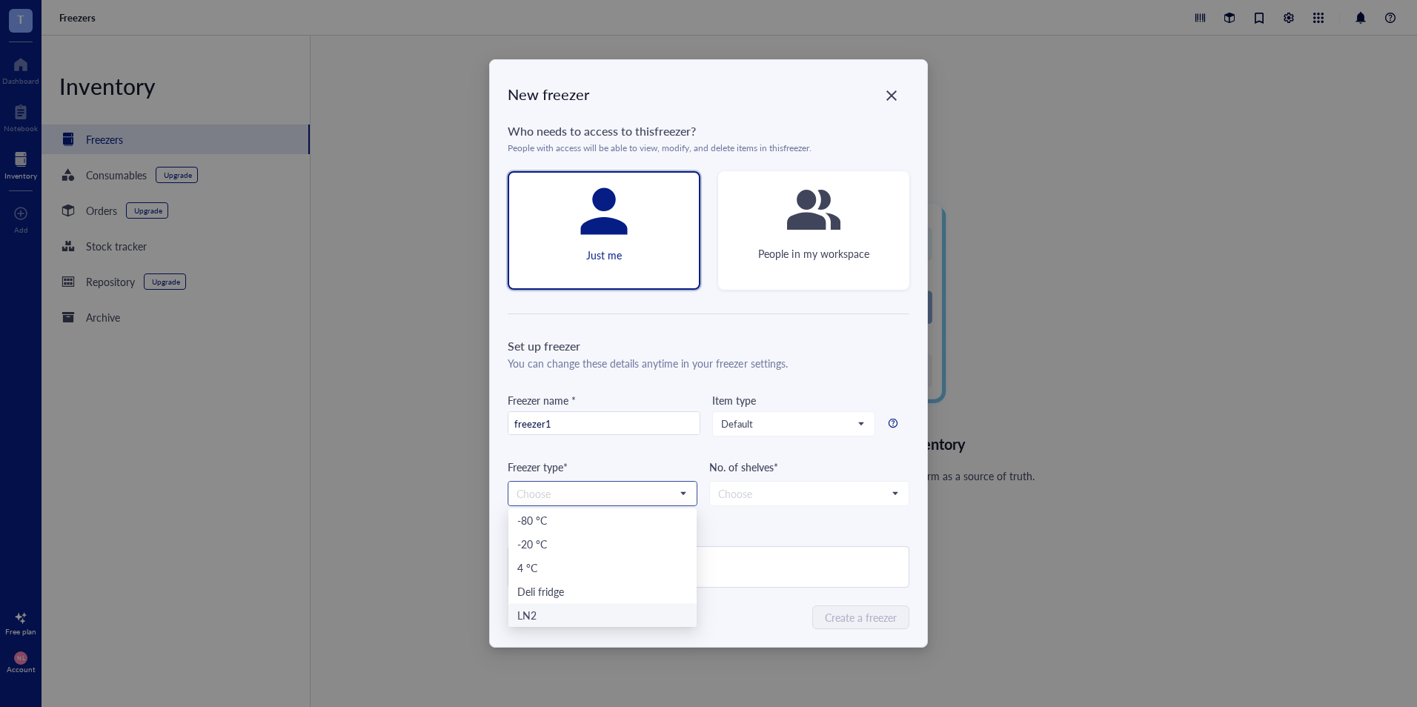
click at [610, 609] on div "LN2" at bounding box center [602, 615] width 170 height 16
click at [767, 501] on input "search" at bounding box center [802, 494] width 169 height 22
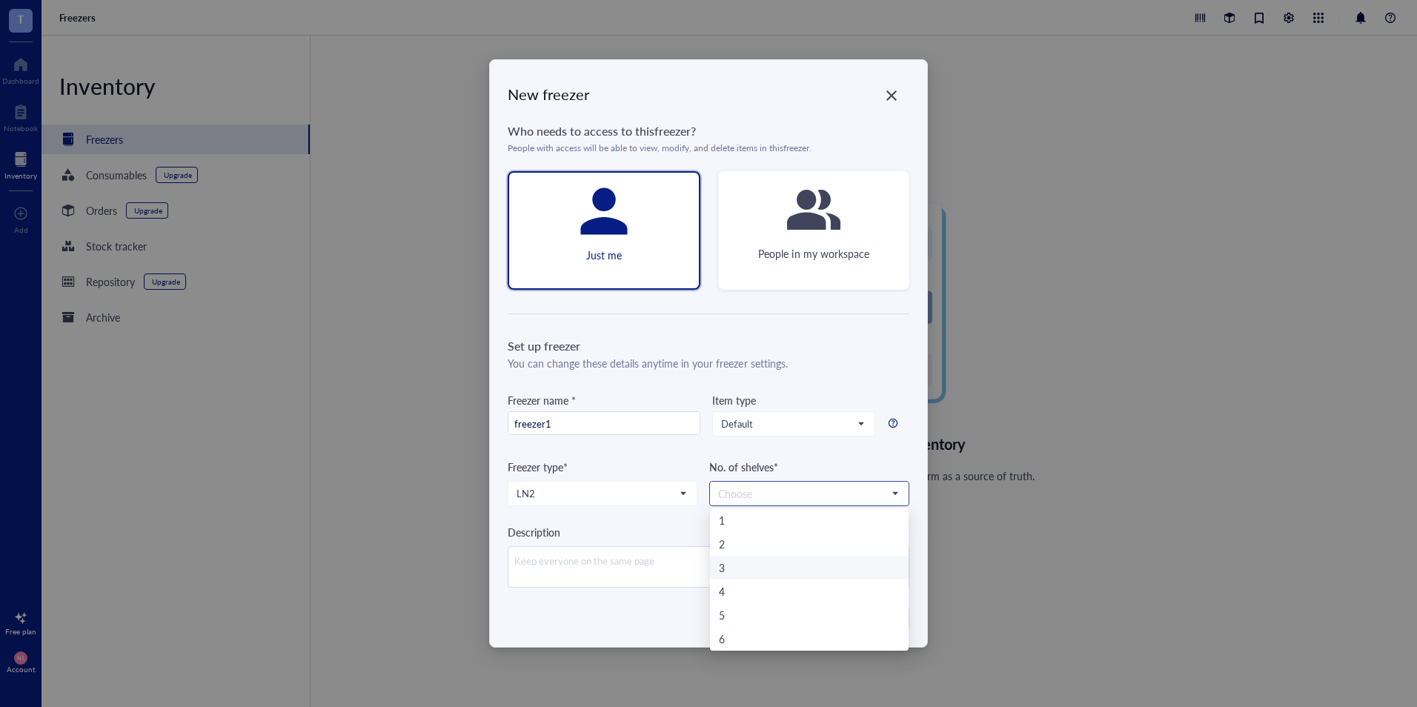
click at [740, 556] on div "3" at bounding box center [809, 568] width 199 height 24
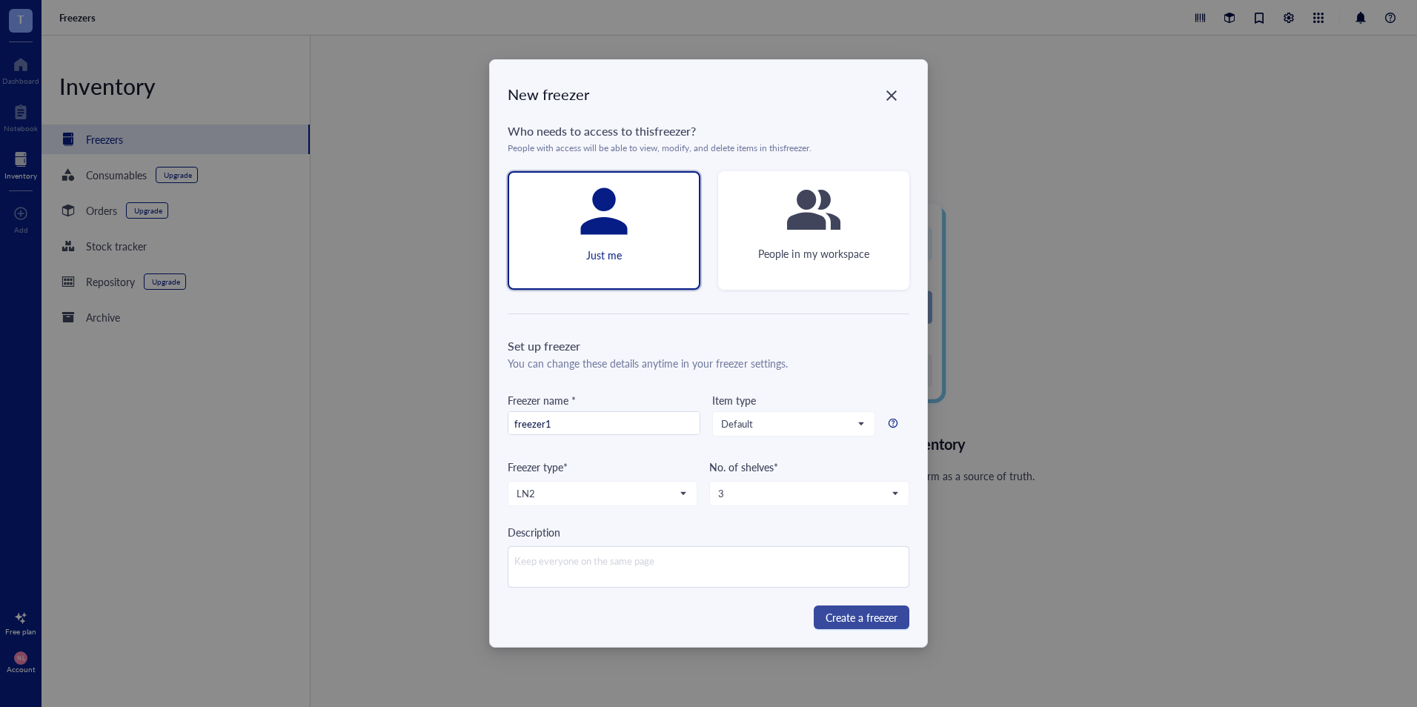
click at [818, 625] on button "Create a freezer" at bounding box center [862, 618] width 96 height 24
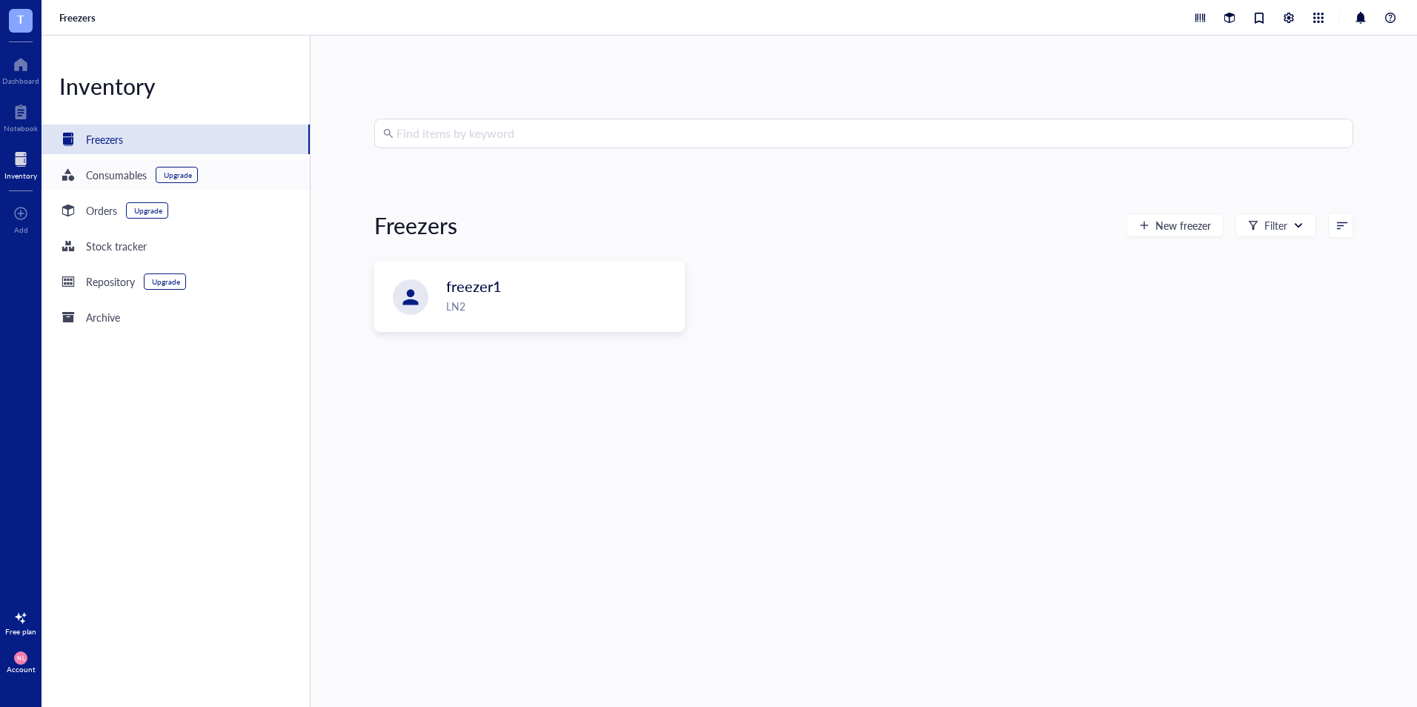
click at [96, 170] on div "Consumables" at bounding box center [116, 175] width 61 height 16
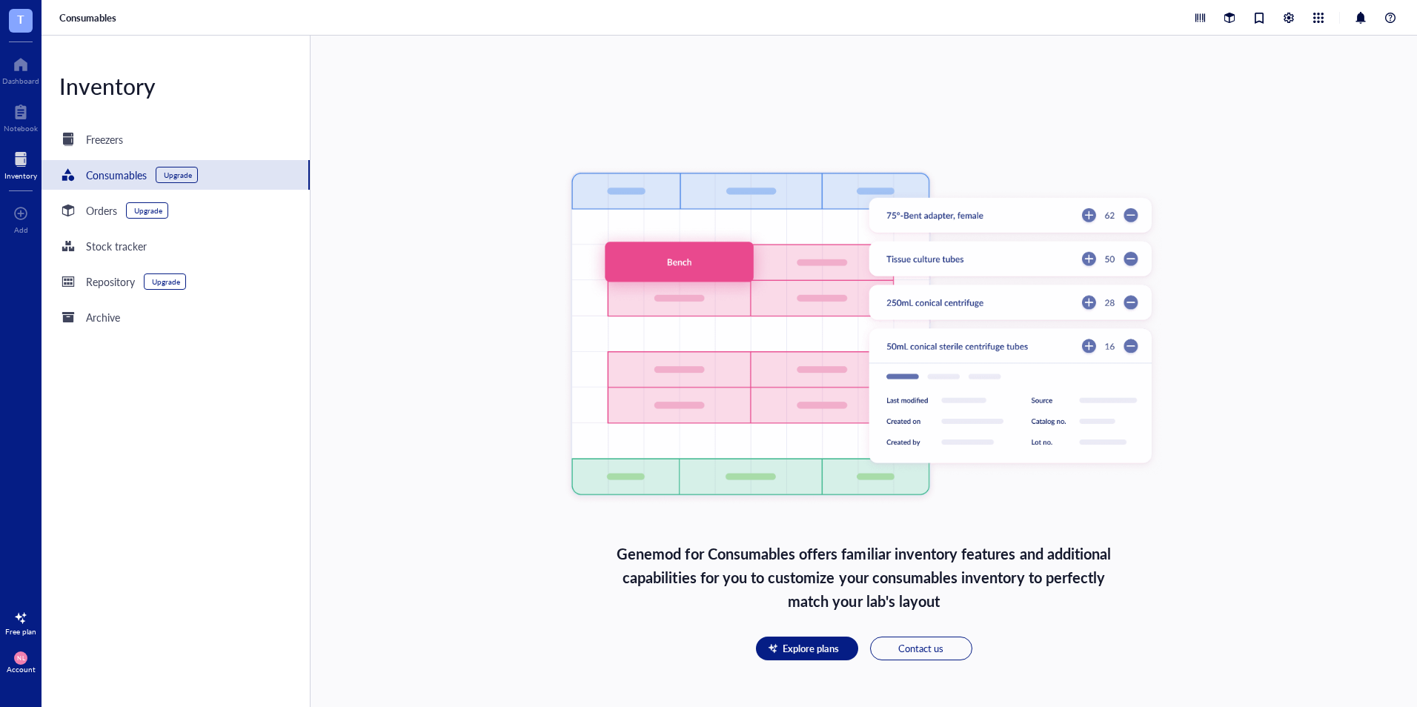
scroll to position [119, 0]
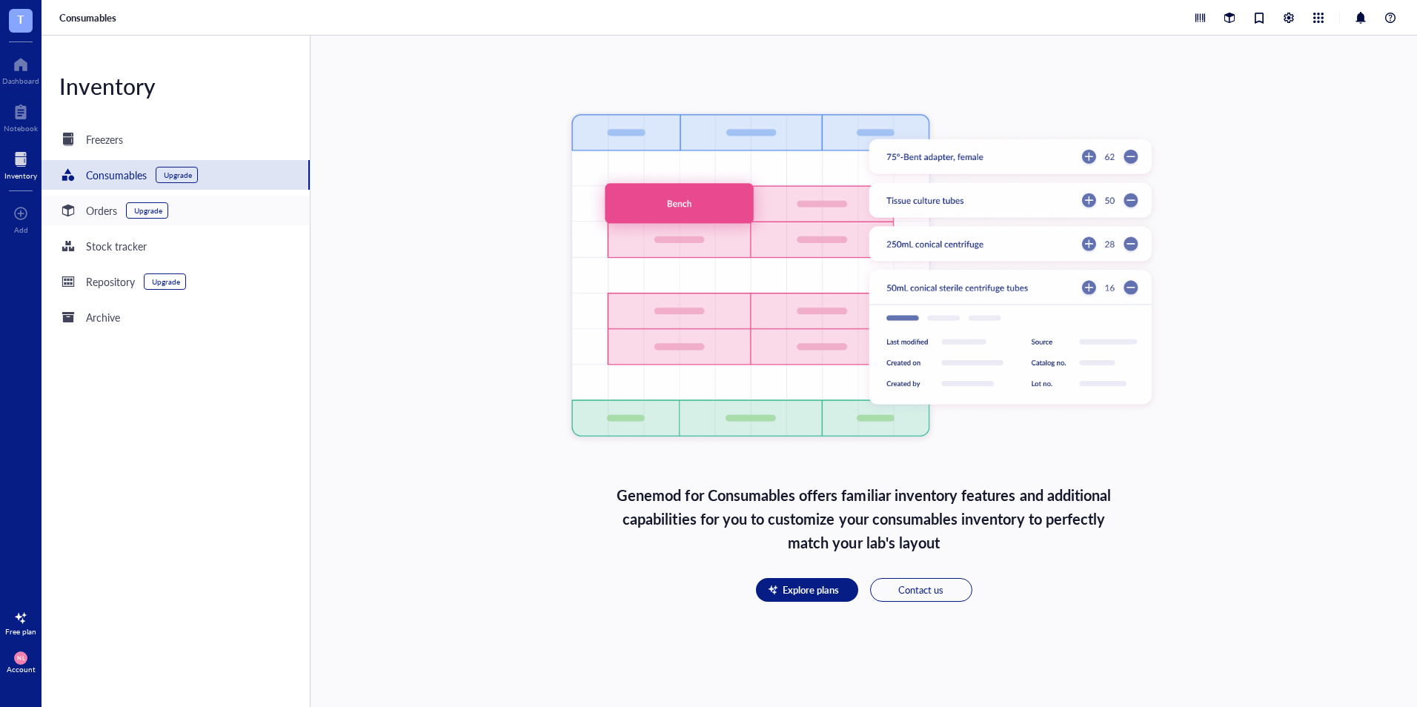
click at [107, 204] on div "Orders" at bounding box center [101, 210] width 31 height 16
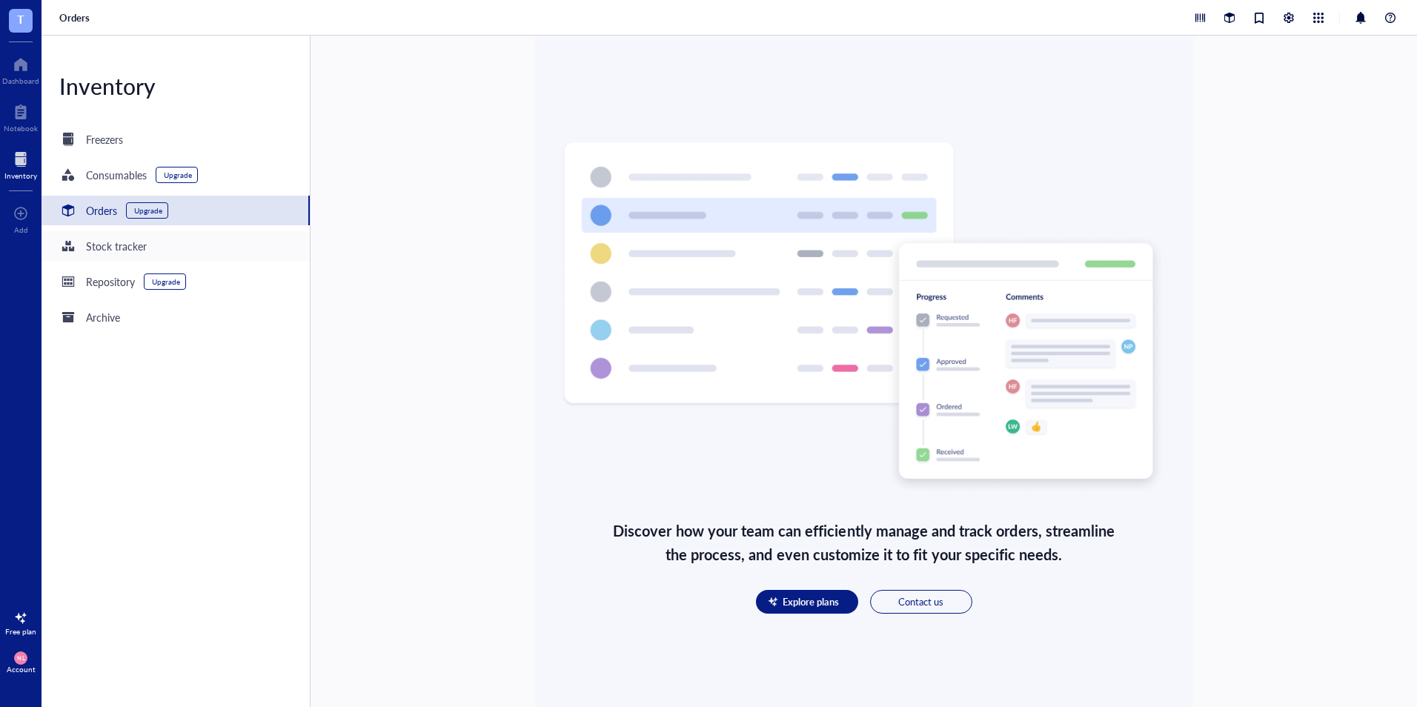
click at [108, 240] on div "Stock tracker" at bounding box center [116, 246] width 61 height 16
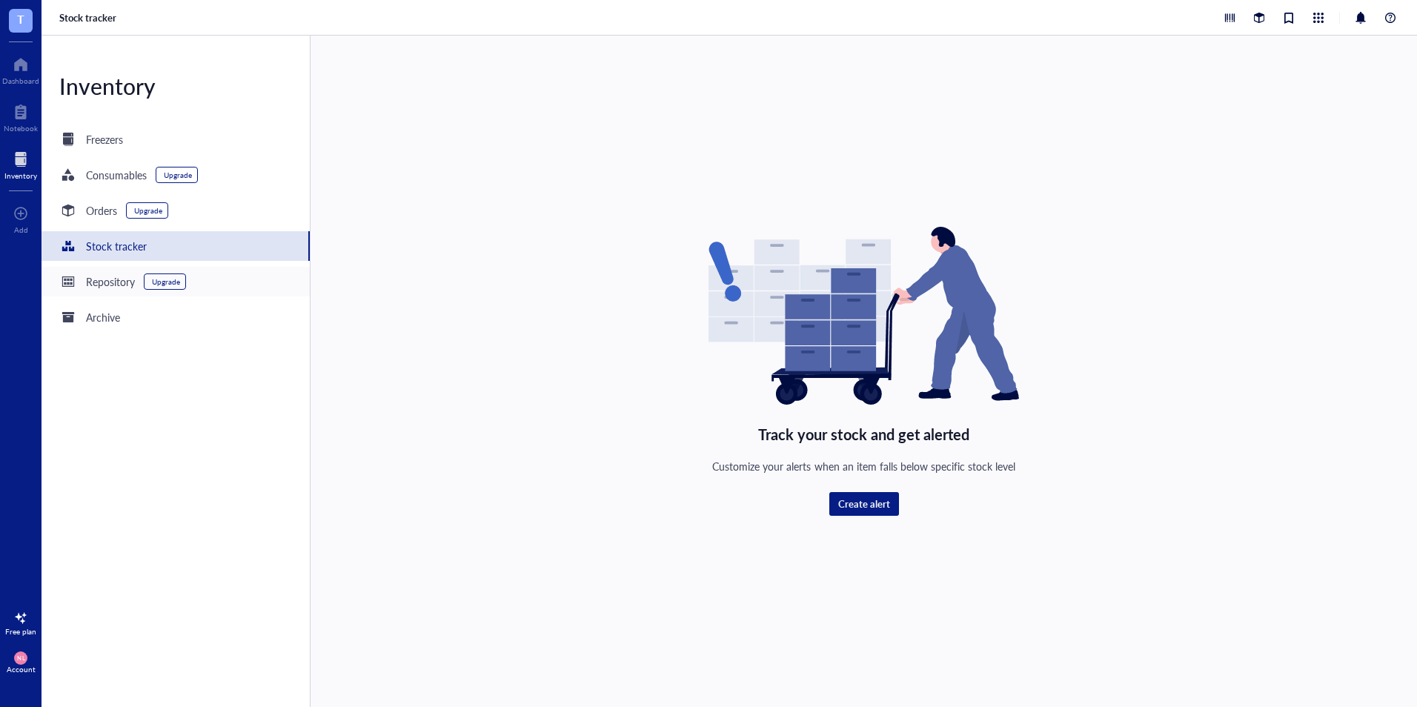
click at [122, 270] on div "Repository Upgrade" at bounding box center [176, 282] width 268 height 30
